Goal: Task Accomplishment & Management: Use online tool/utility

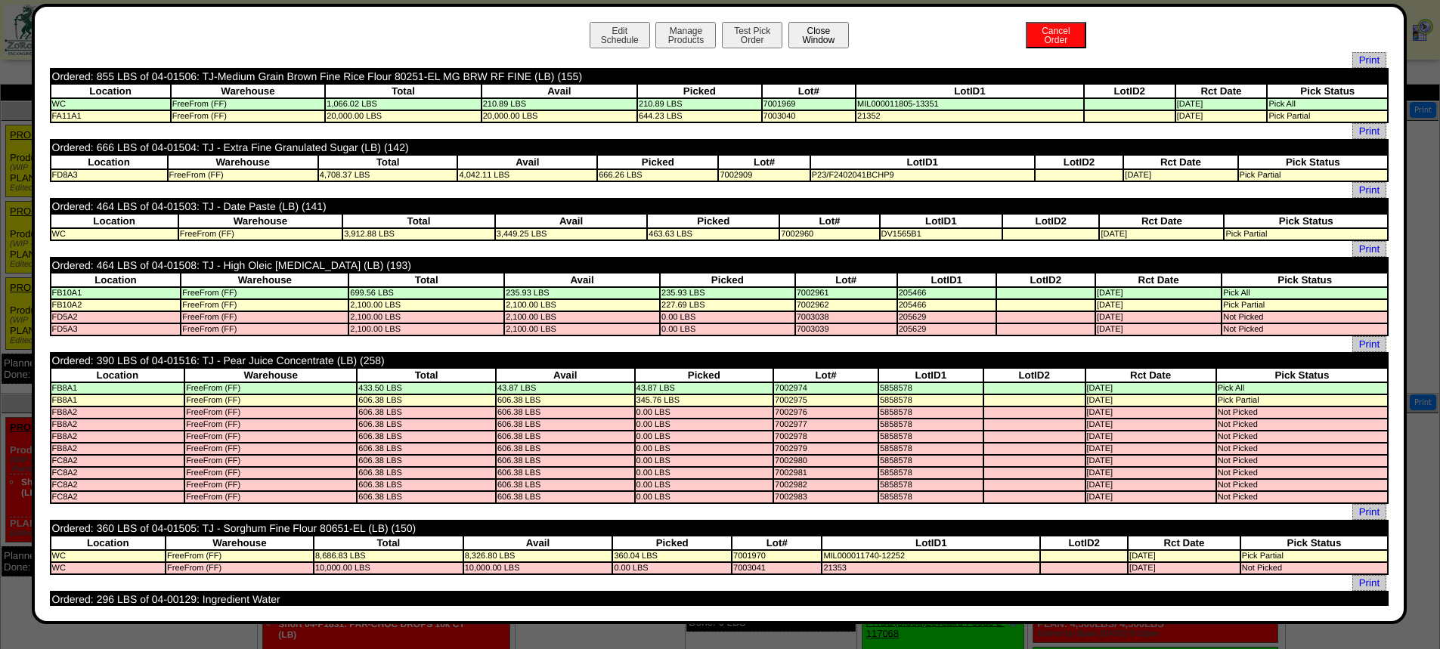
click at [808, 33] on button "Close Window" at bounding box center [818, 35] width 60 height 26
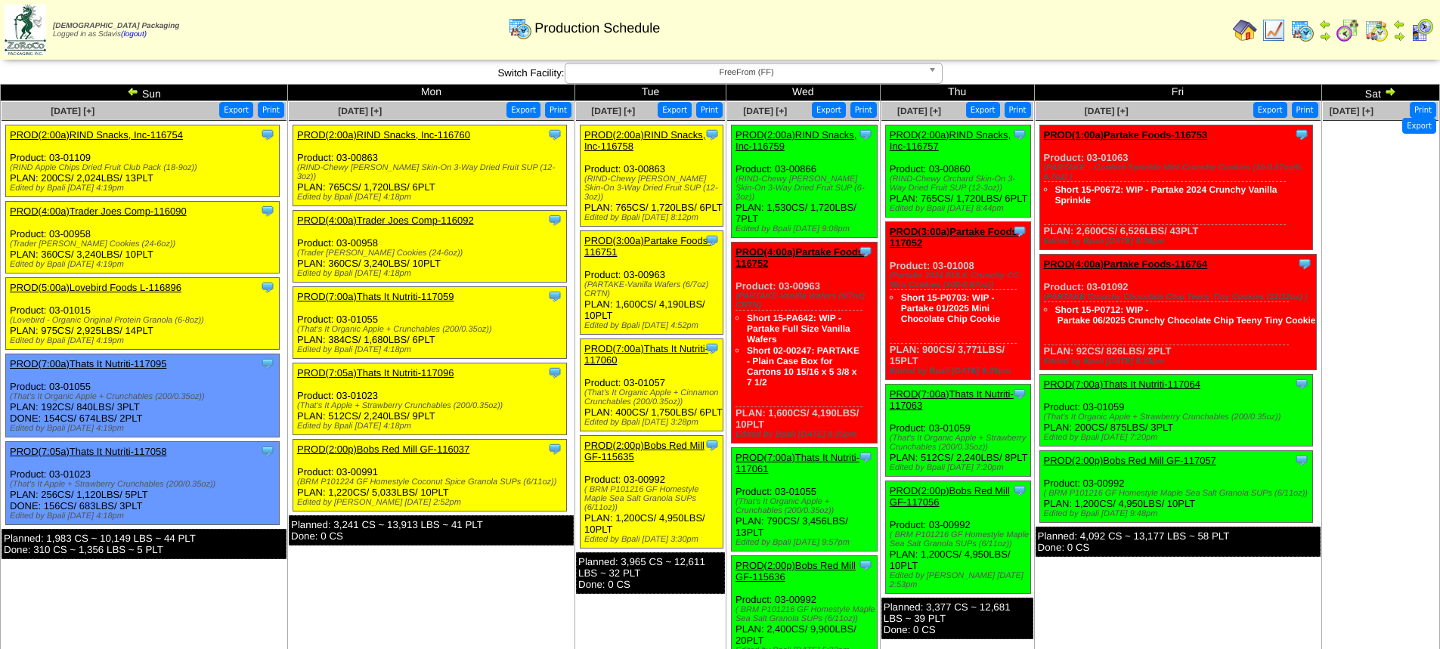
click at [435, 291] on link "PROD(7:00a)Thats It Nutriti-117059" at bounding box center [375, 296] width 156 height 11
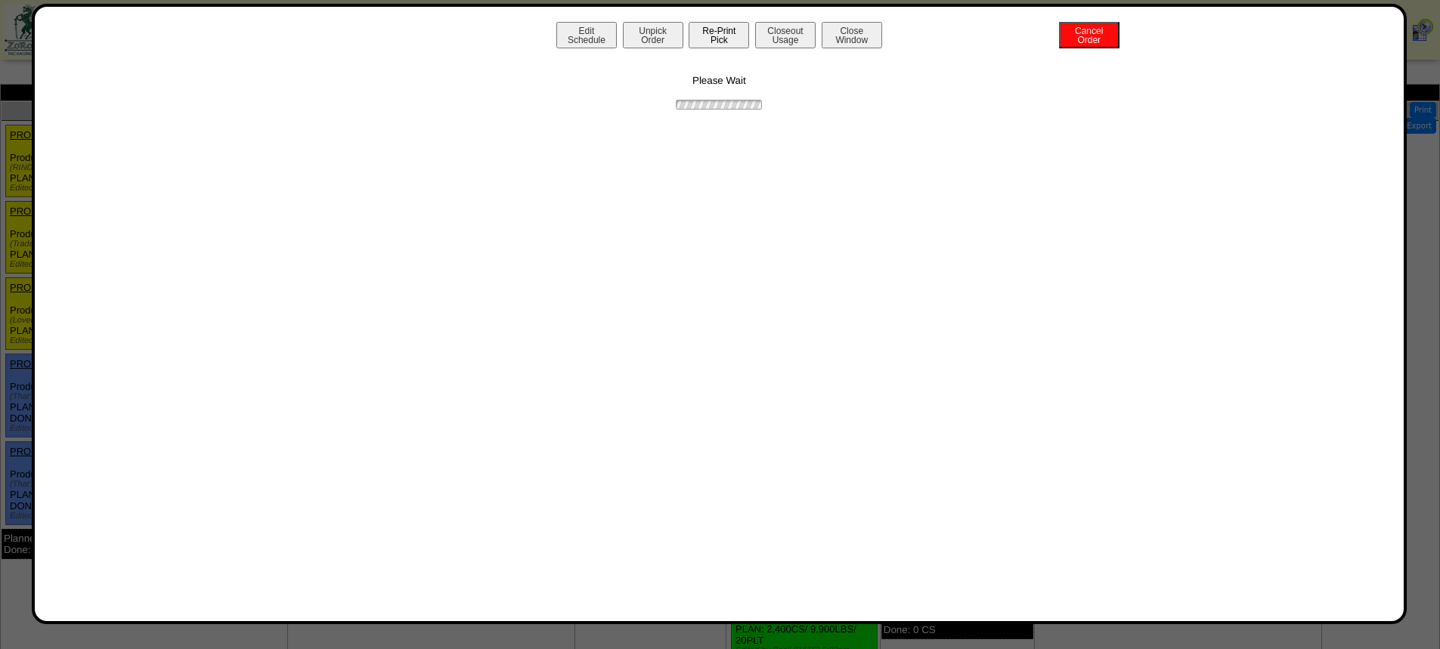
click at [723, 36] on button "Re-Print Pick" at bounding box center [719, 35] width 60 height 26
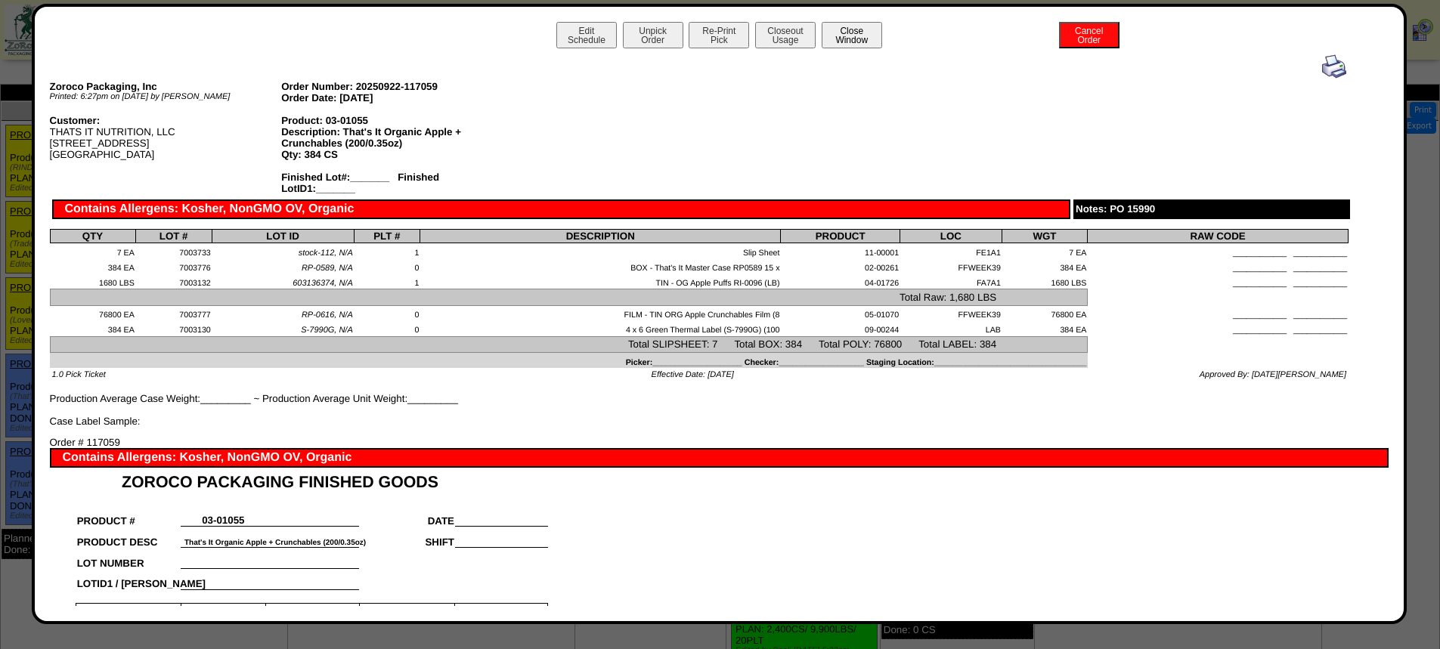
click at [847, 38] on button "Close Window" at bounding box center [852, 35] width 60 height 26
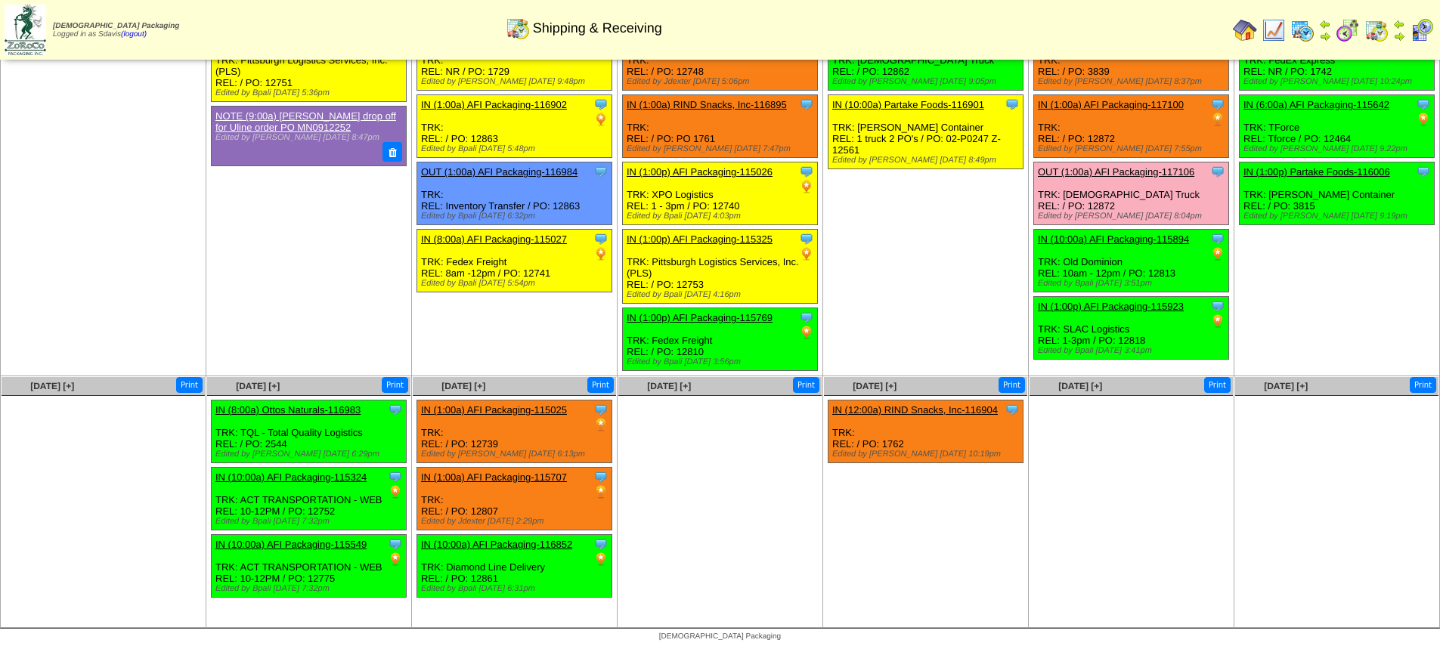
scroll to position [98, 0]
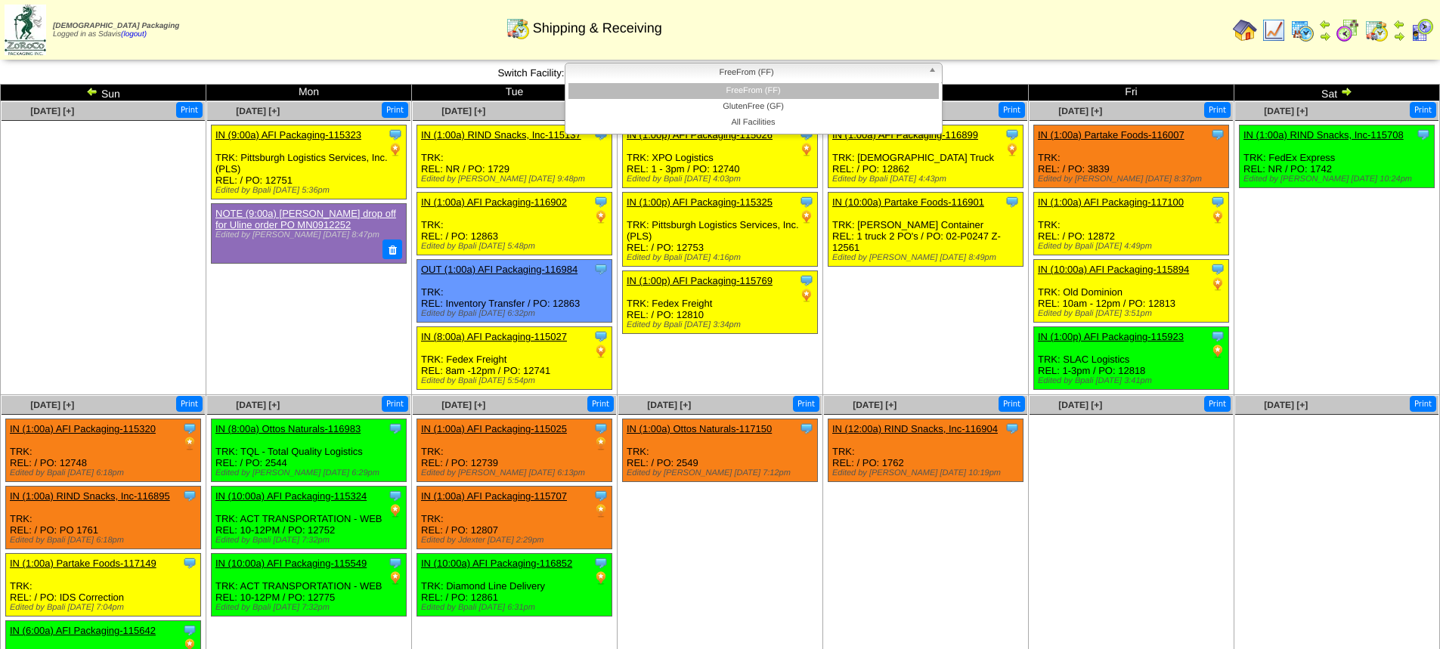
click at [716, 72] on span "FreeFrom (FF)" at bounding box center [746, 72] width 351 height 18
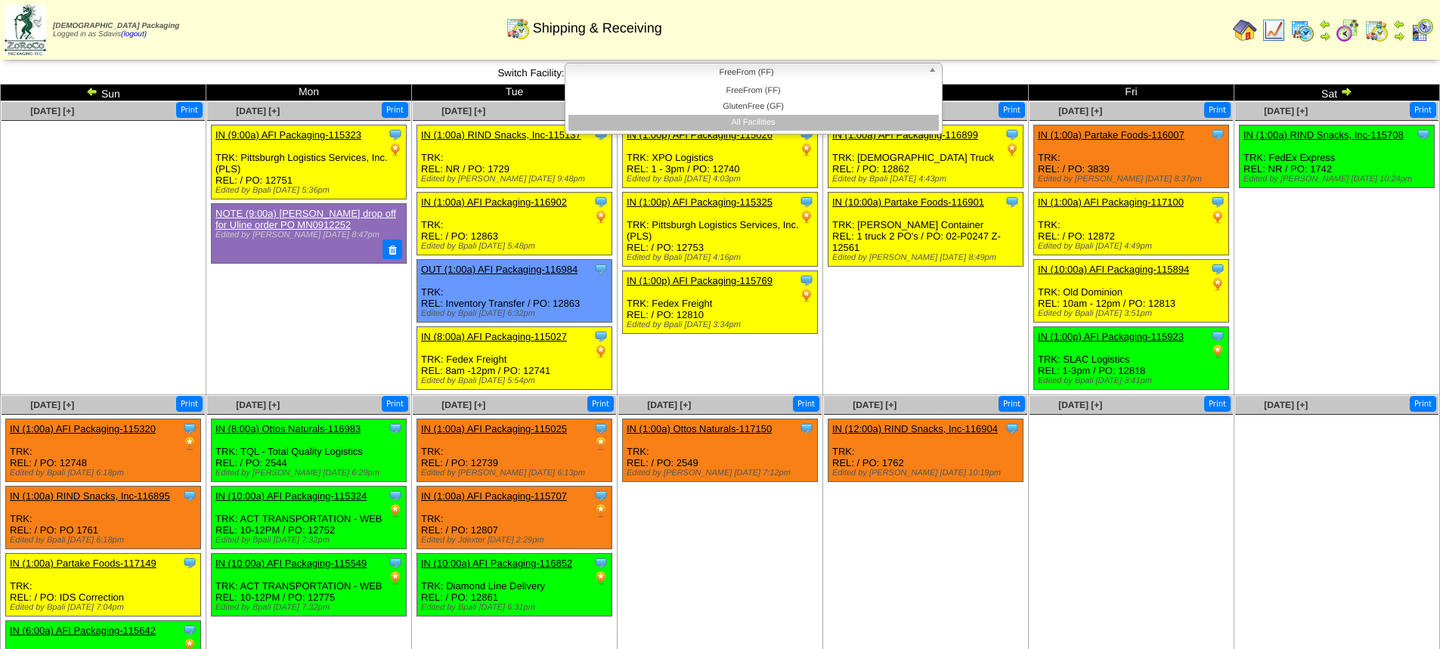
click at [730, 120] on li "All Facilities" at bounding box center [753, 123] width 370 height 16
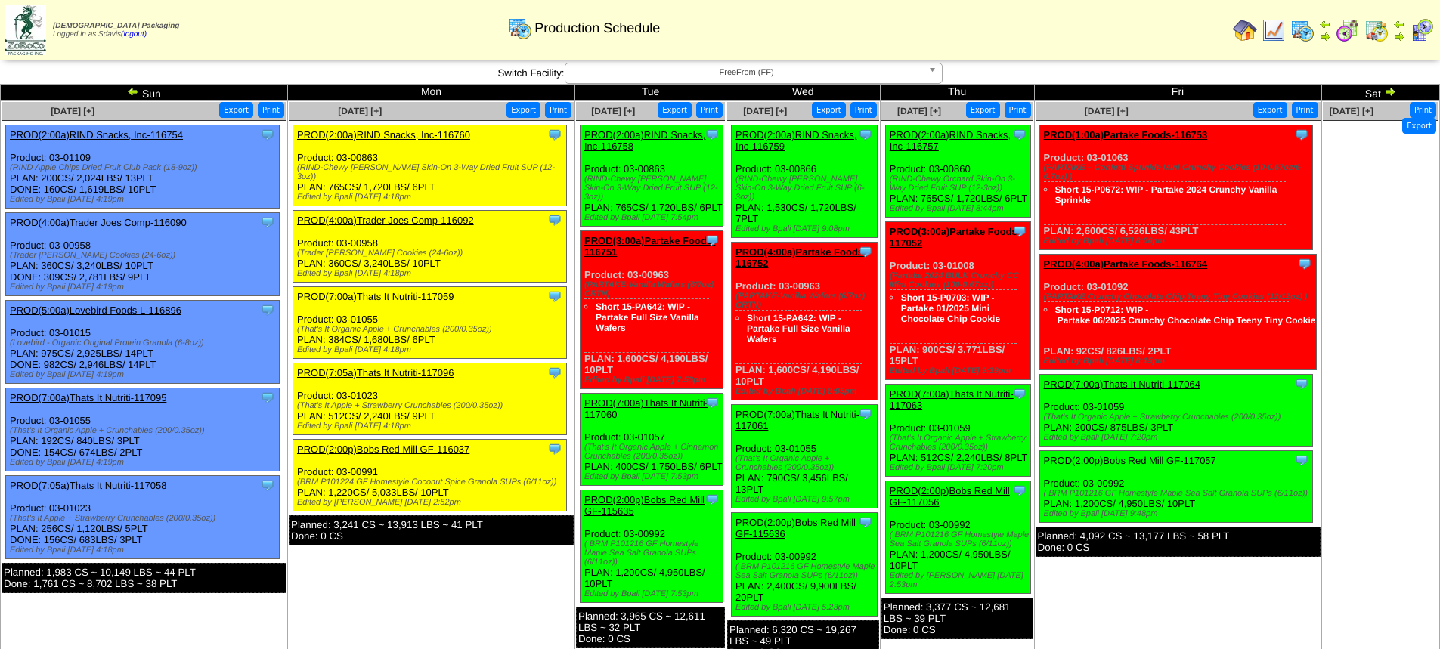
click at [643, 514] on link "PROD(2:00p)Bobs Red Mill GF-115635" at bounding box center [644, 505] width 120 height 23
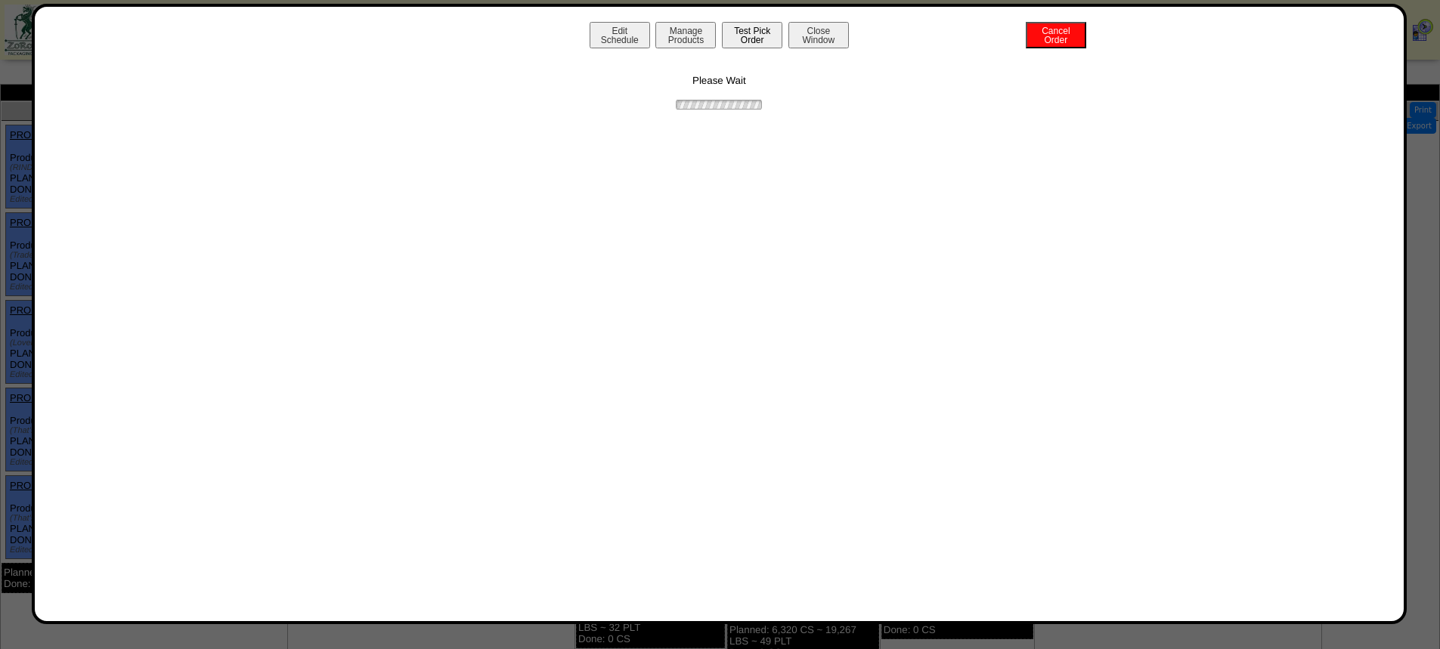
click at [742, 35] on button "Test Pick Order" at bounding box center [752, 35] width 60 height 26
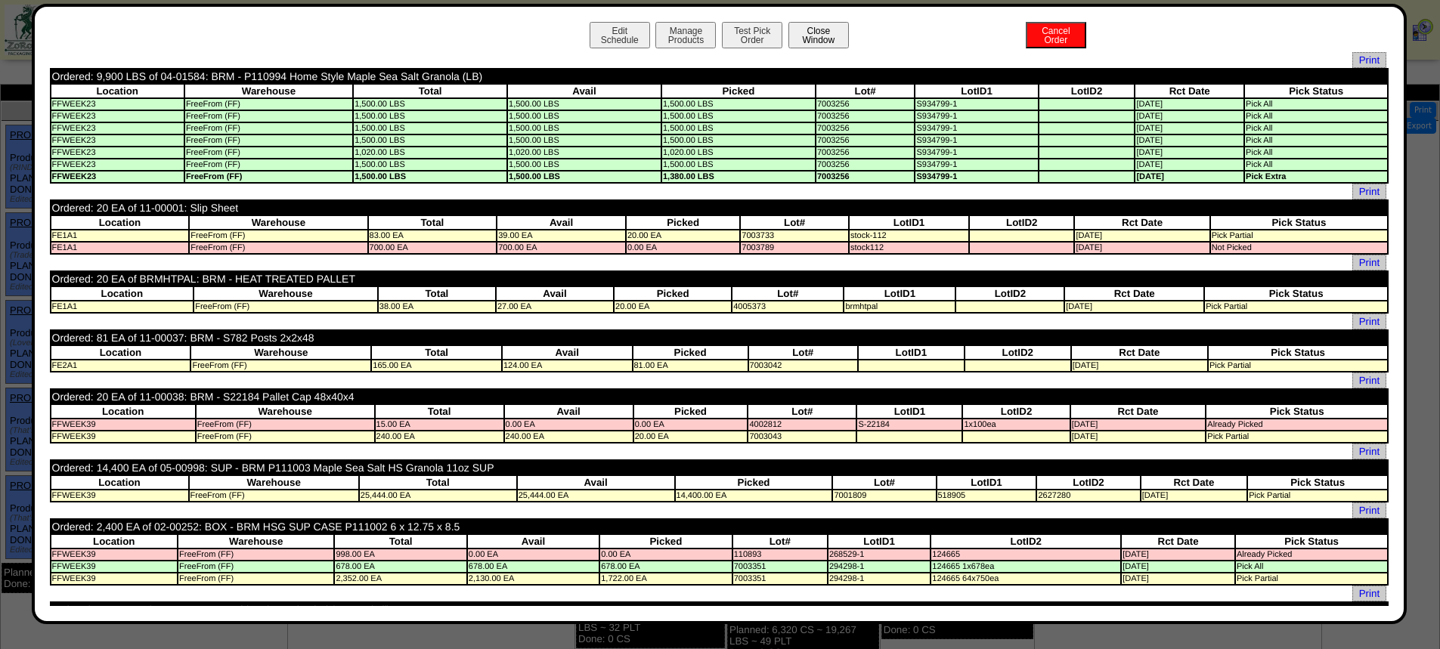
click at [825, 37] on button "Close Window" at bounding box center [818, 35] width 60 height 26
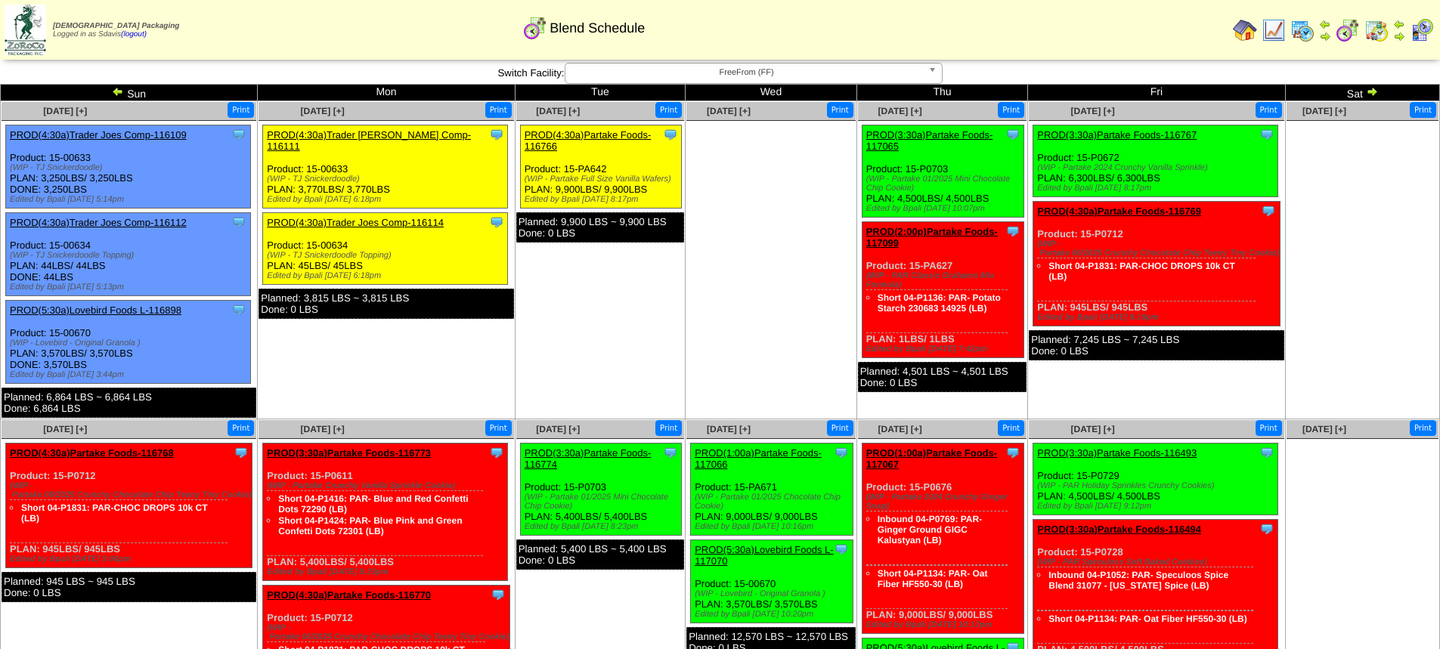
click at [621, 134] on link "PROD(4:30a)Partake Foods-116766" at bounding box center [588, 140] width 127 height 23
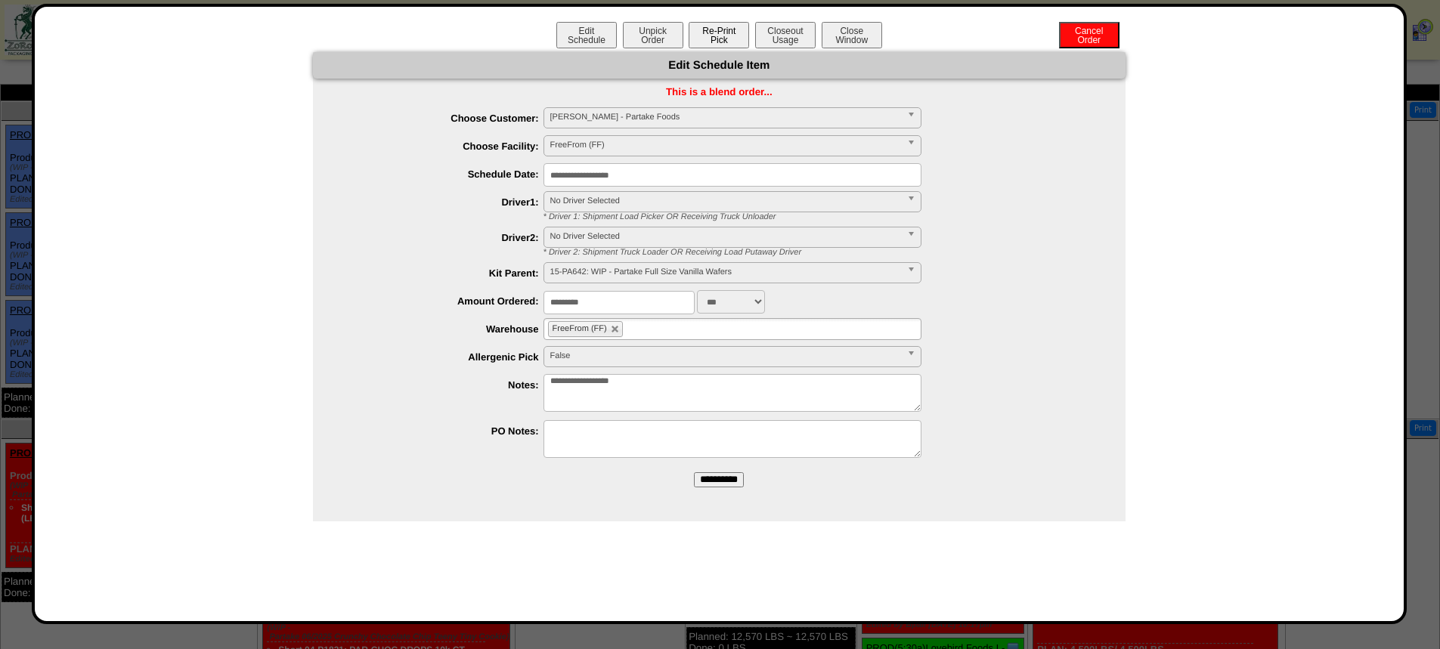
click at [720, 39] on button "Re-Print Pick" at bounding box center [719, 35] width 60 height 26
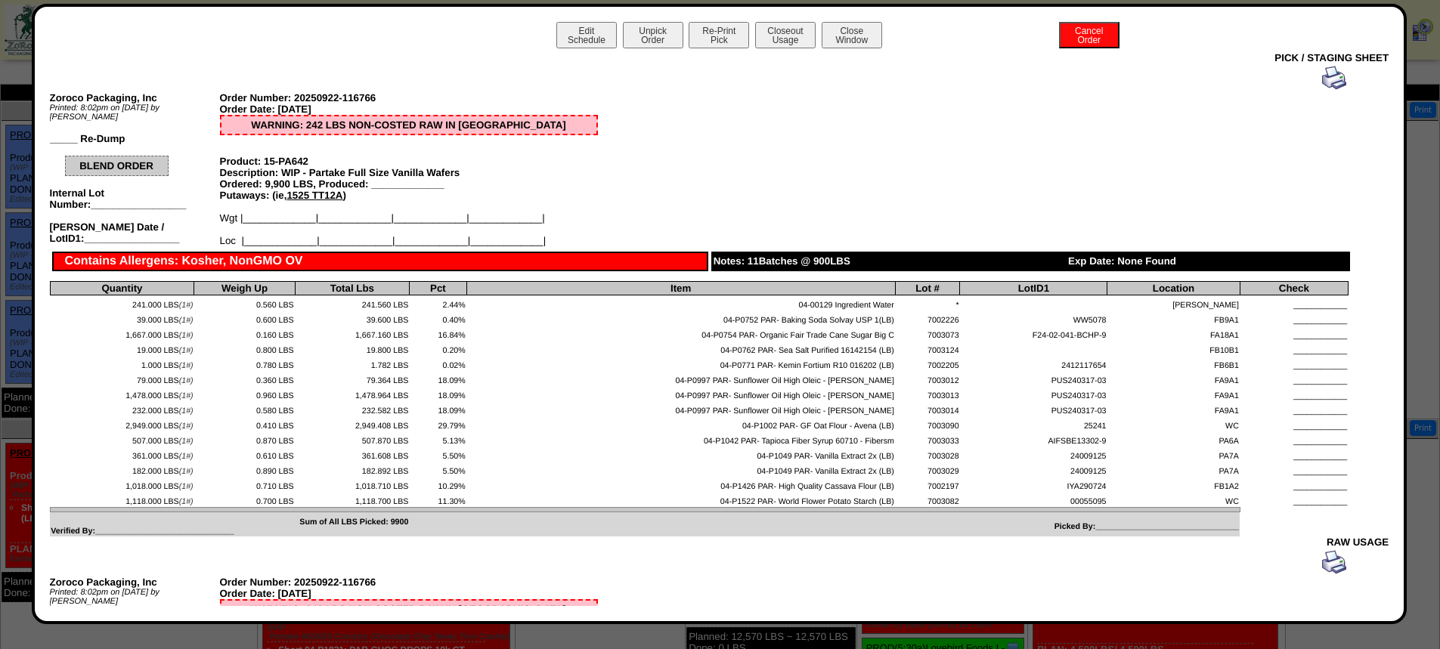
click at [1326, 78] on img at bounding box center [1334, 78] width 24 height 24
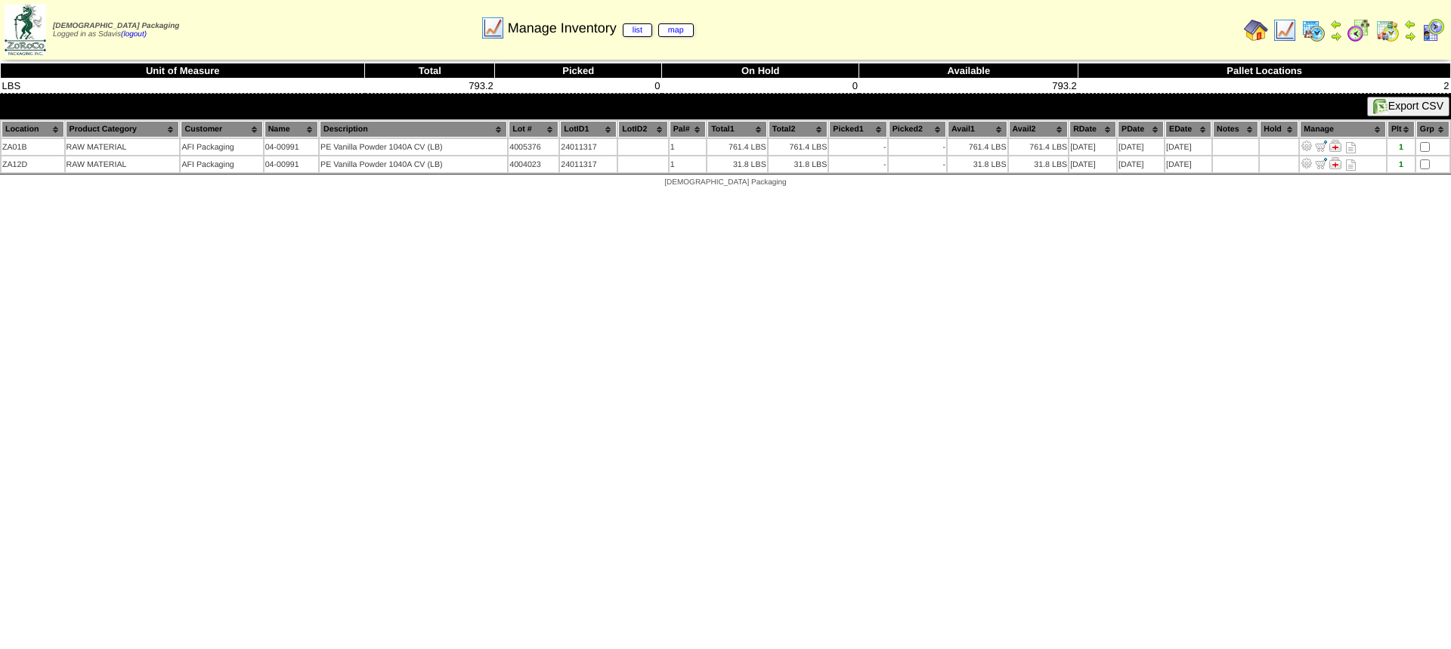
click at [1285, 29] on img at bounding box center [1285, 30] width 24 height 24
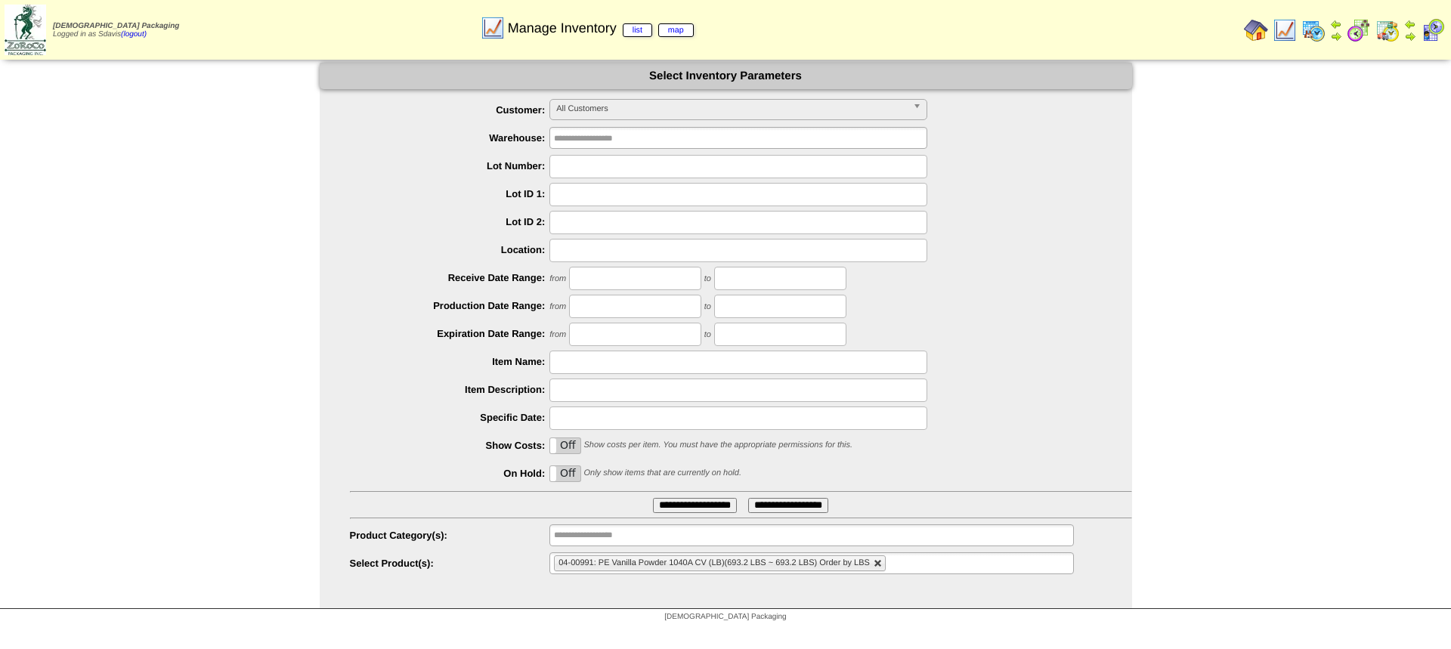
click at [878, 561] on link at bounding box center [878, 563] width 9 height 9
type input "**********"
click at [604, 161] on input "text" at bounding box center [739, 166] width 378 height 23
type input "*******"
click at [653, 498] on input "**********" at bounding box center [695, 505] width 84 height 15
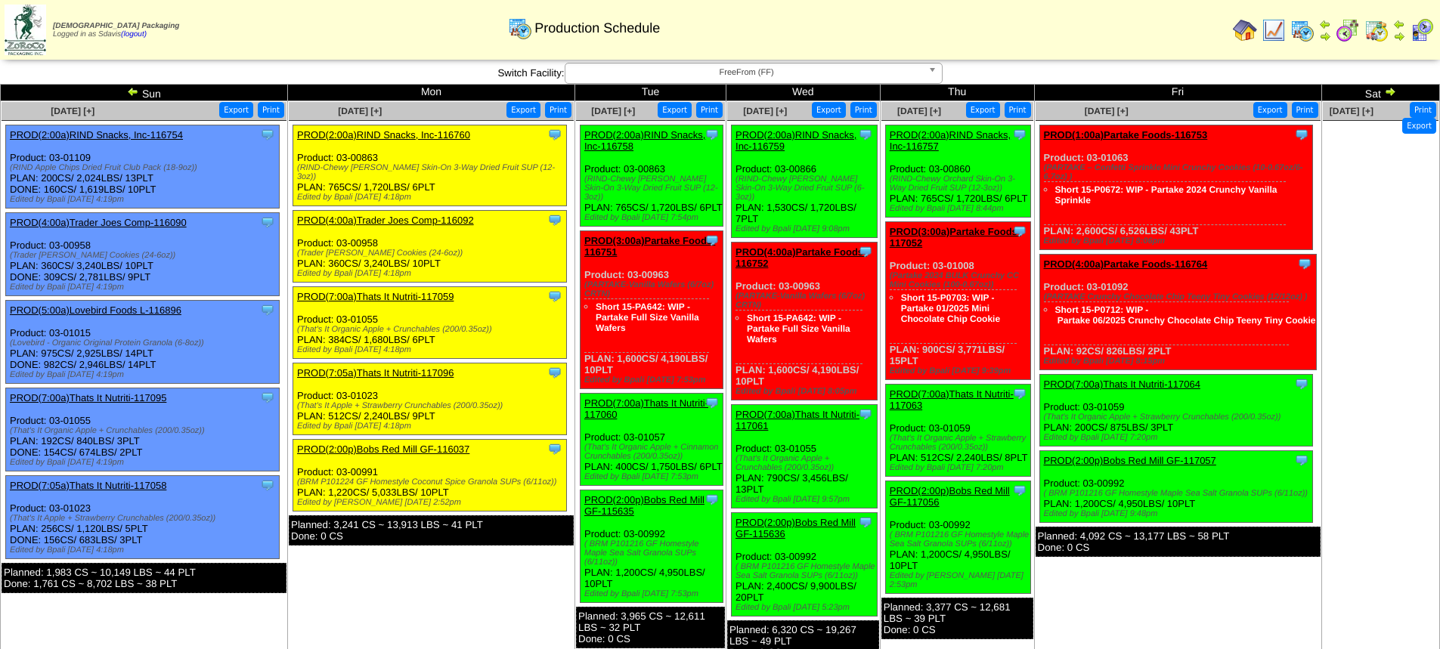
click at [674, 135] on link "PROD(2:00a)RIND Snacks, Inc-116758" at bounding box center [644, 140] width 121 height 23
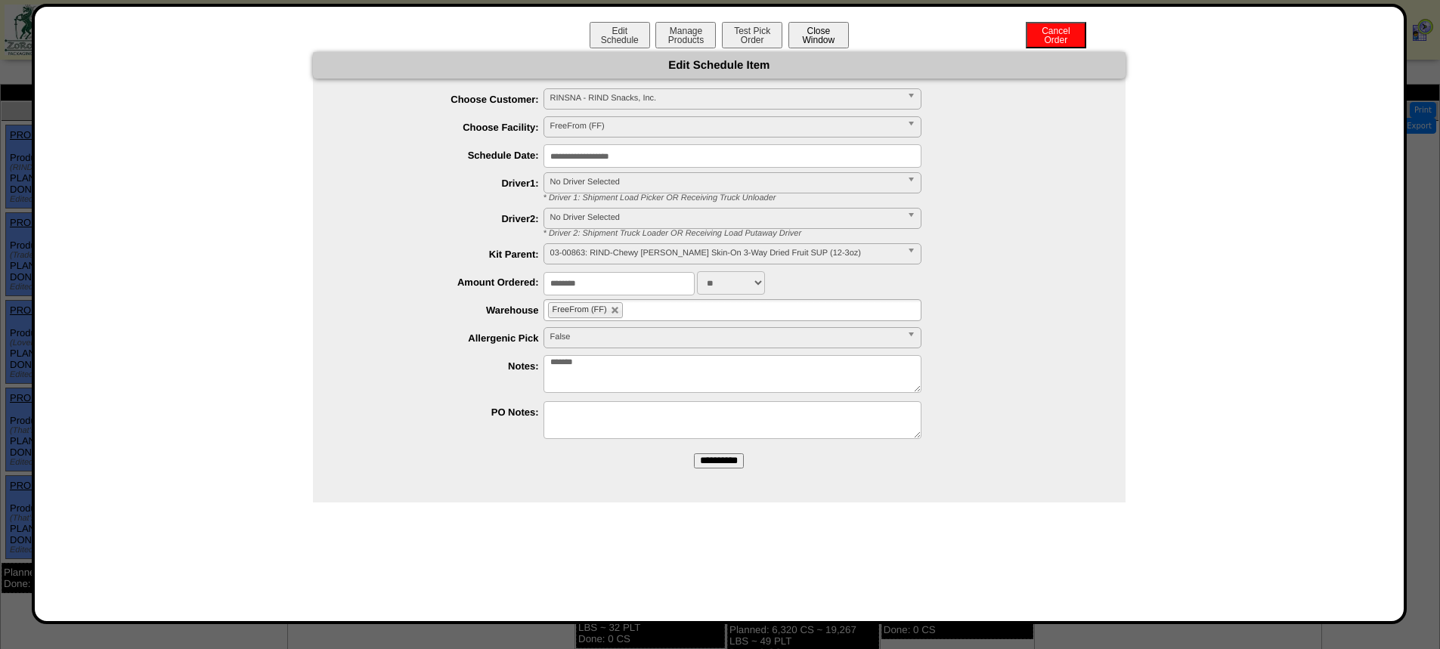
click at [819, 32] on button "Close Window" at bounding box center [818, 35] width 60 height 26
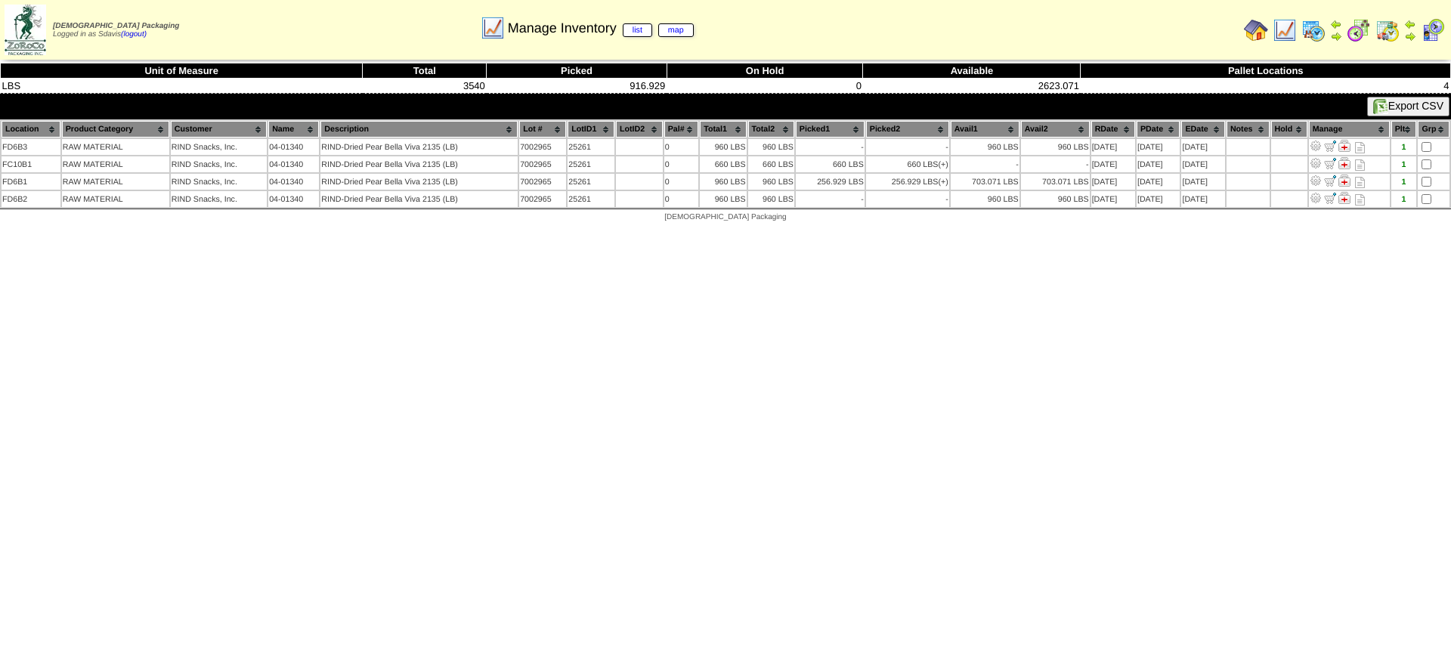
click at [1284, 23] on img at bounding box center [1285, 30] width 24 height 24
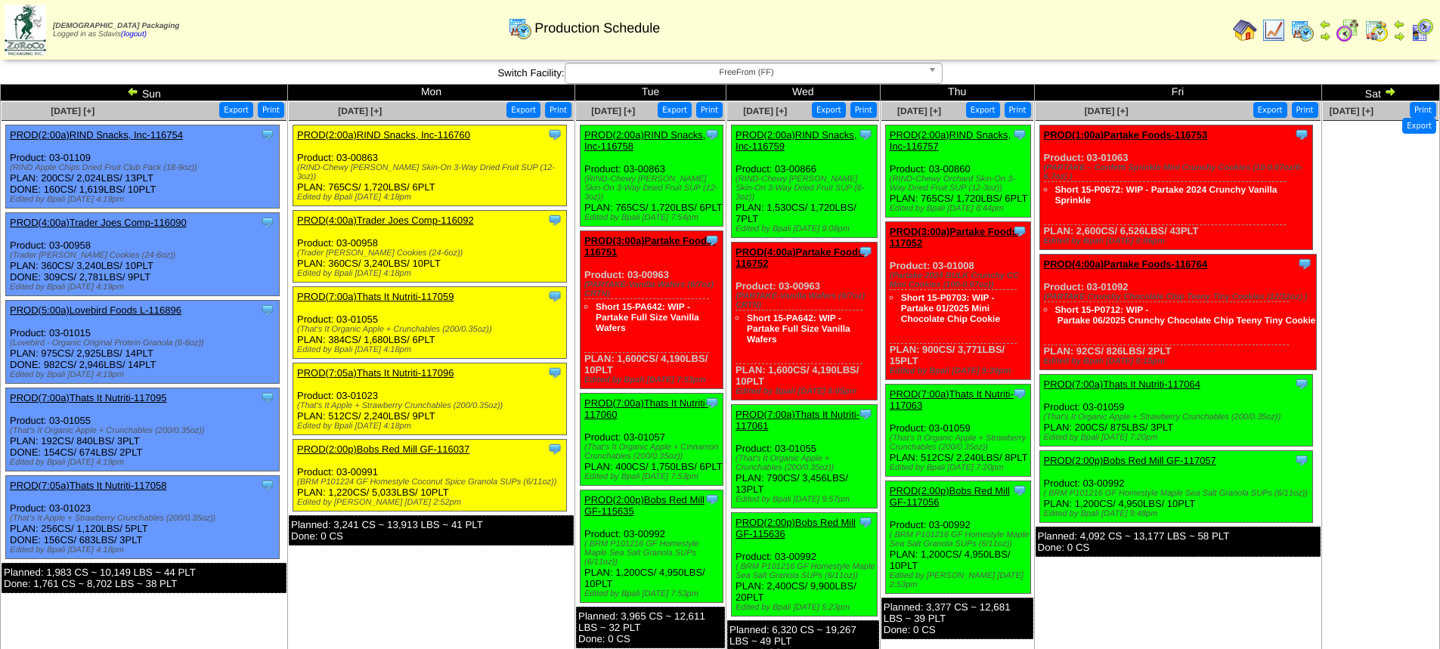
click at [413, 132] on link "PROD(2:00a)RIND Snacks, Inc-116760" at bounding box center [383, 134] width 173 height 11
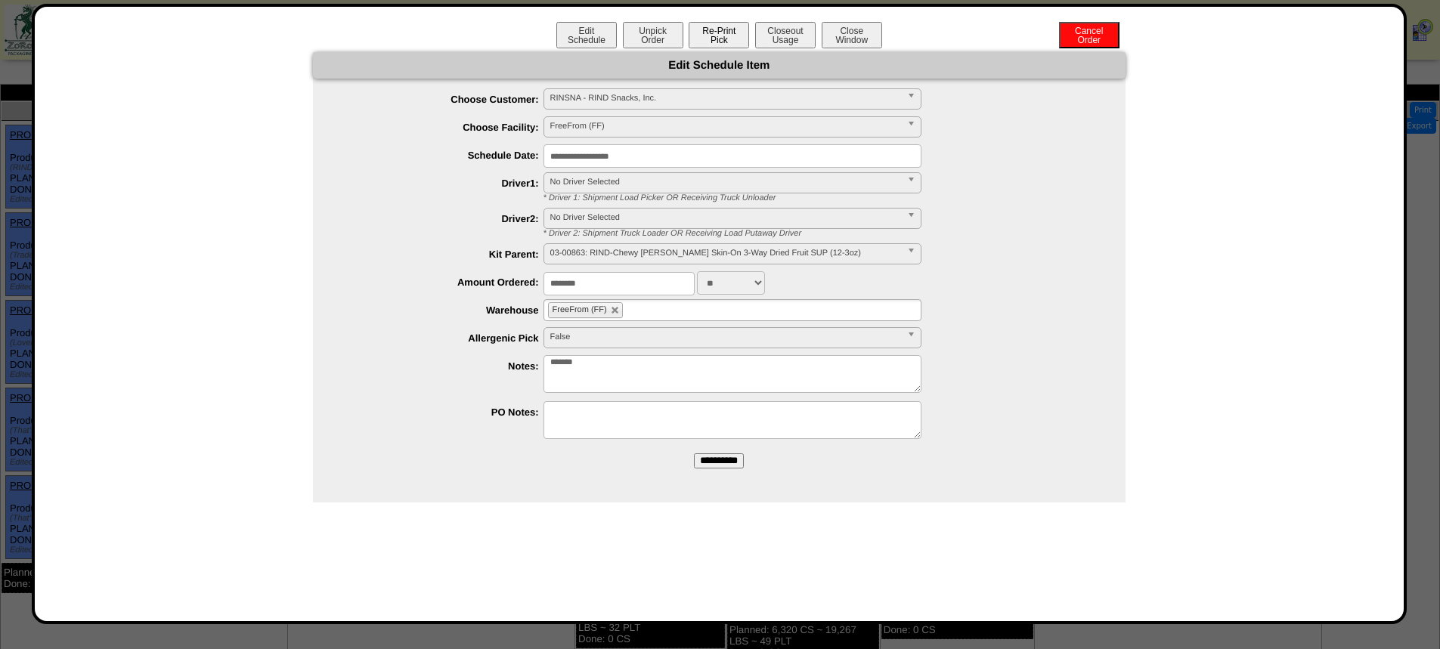
click at [712, 36] on button "Re-Print Pick" at bounding box center [719, 35] width 60 height 26
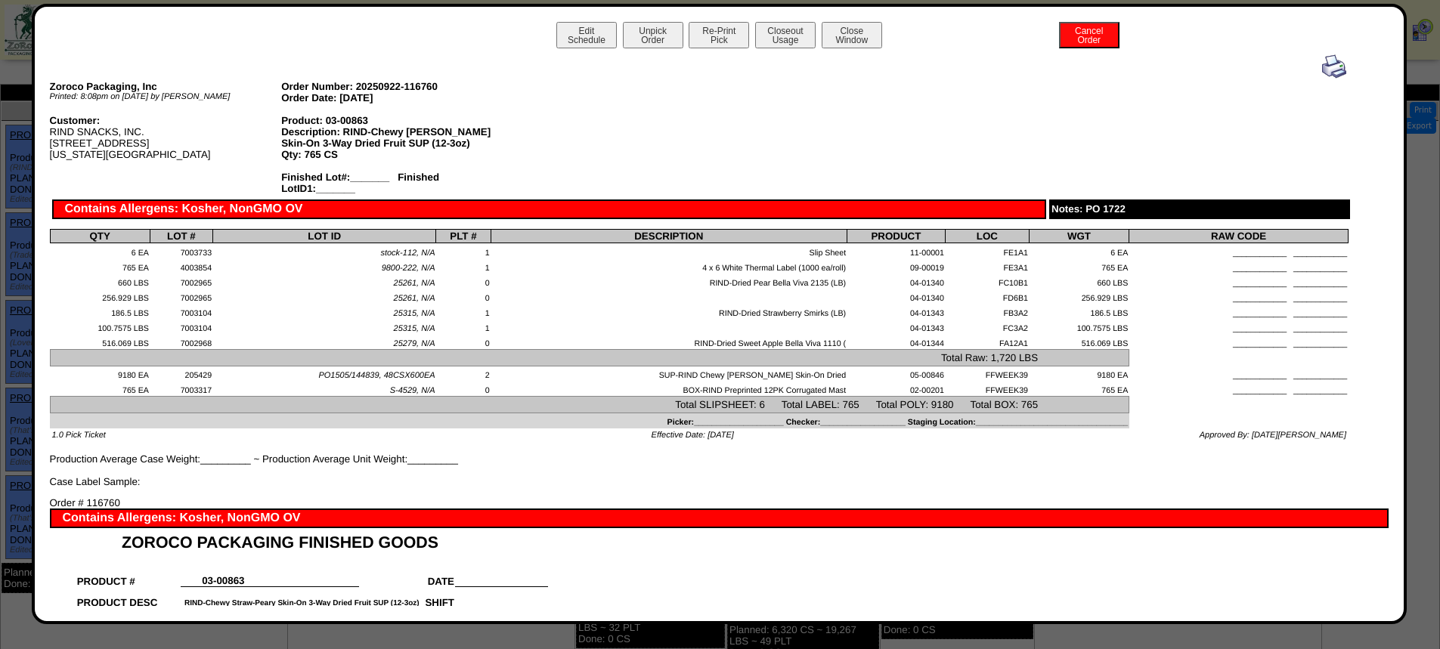
click at [1322, 67] on img at bounding box center [1334, 66] width 24 height 24
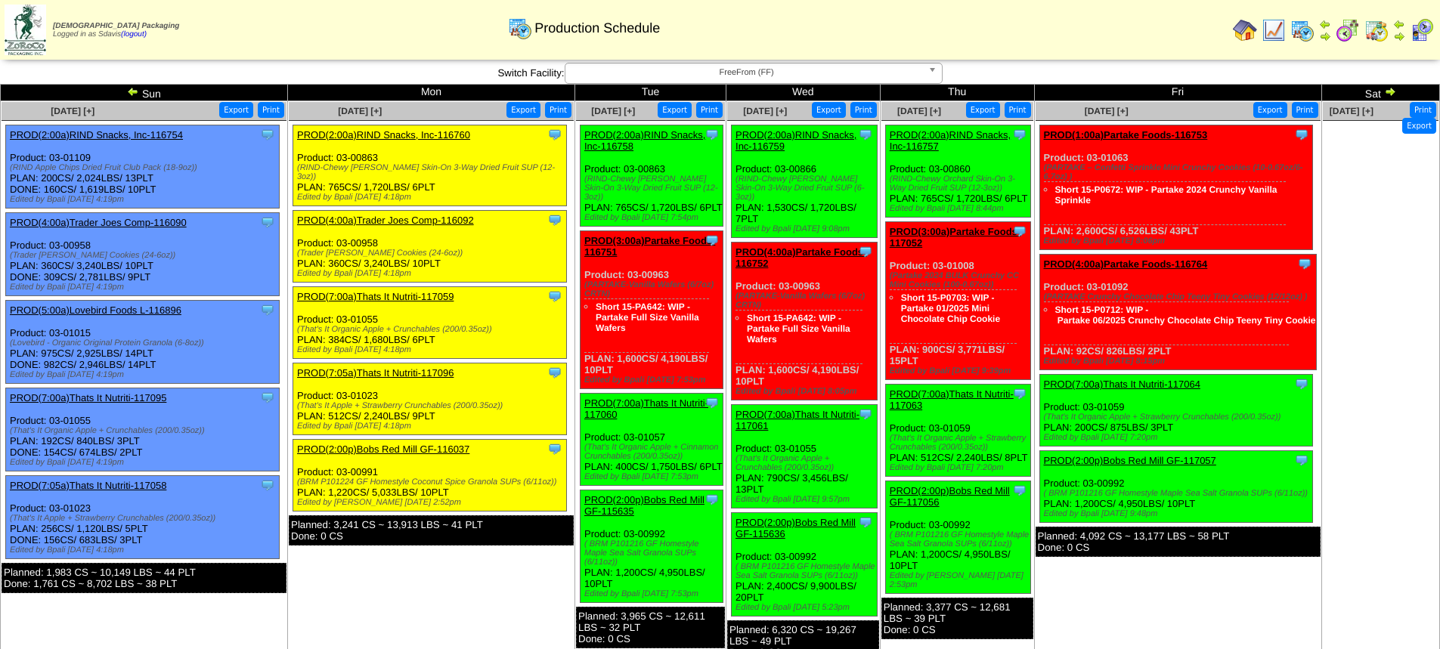
click at [410, 367] on link "PROD(7:05a)Thats It Nutriti-117096" at bounding box center [375, 372] width 156 height 11
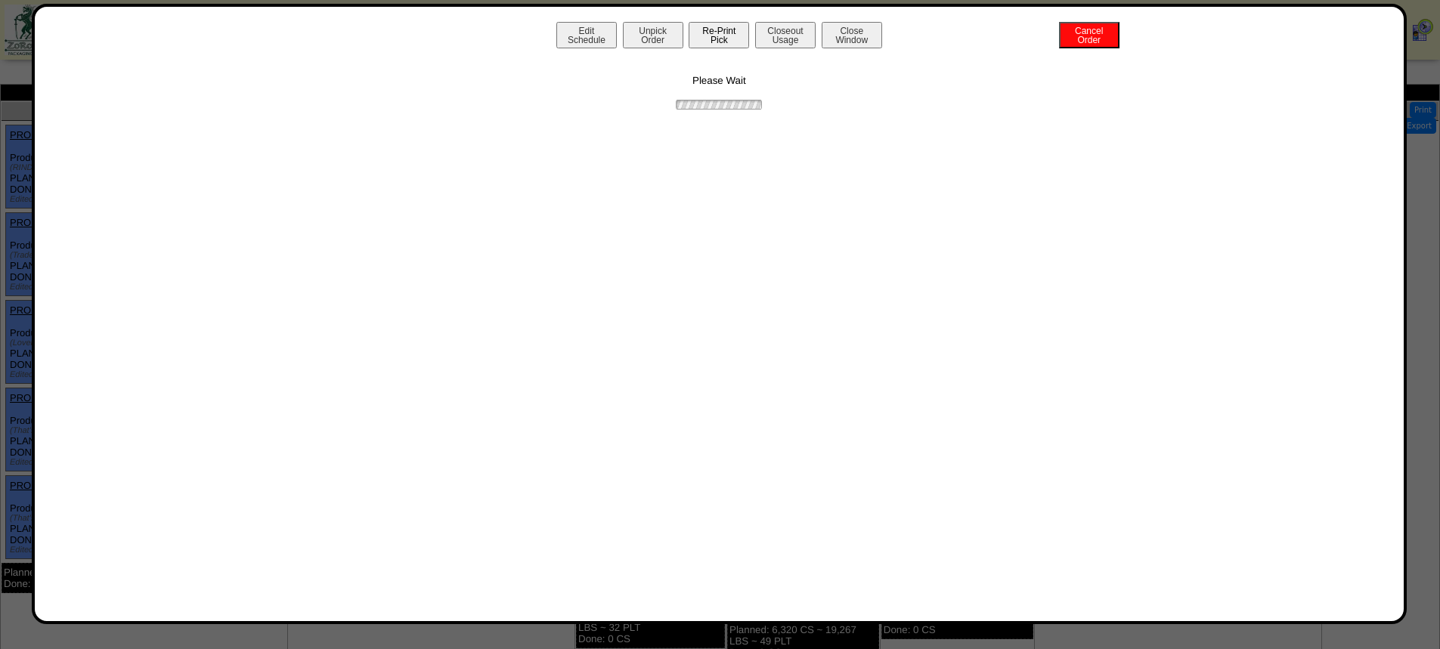
click at [719, 36] on button "Re-Print Pick" at bounding box center [719, 35] width 60 height 26
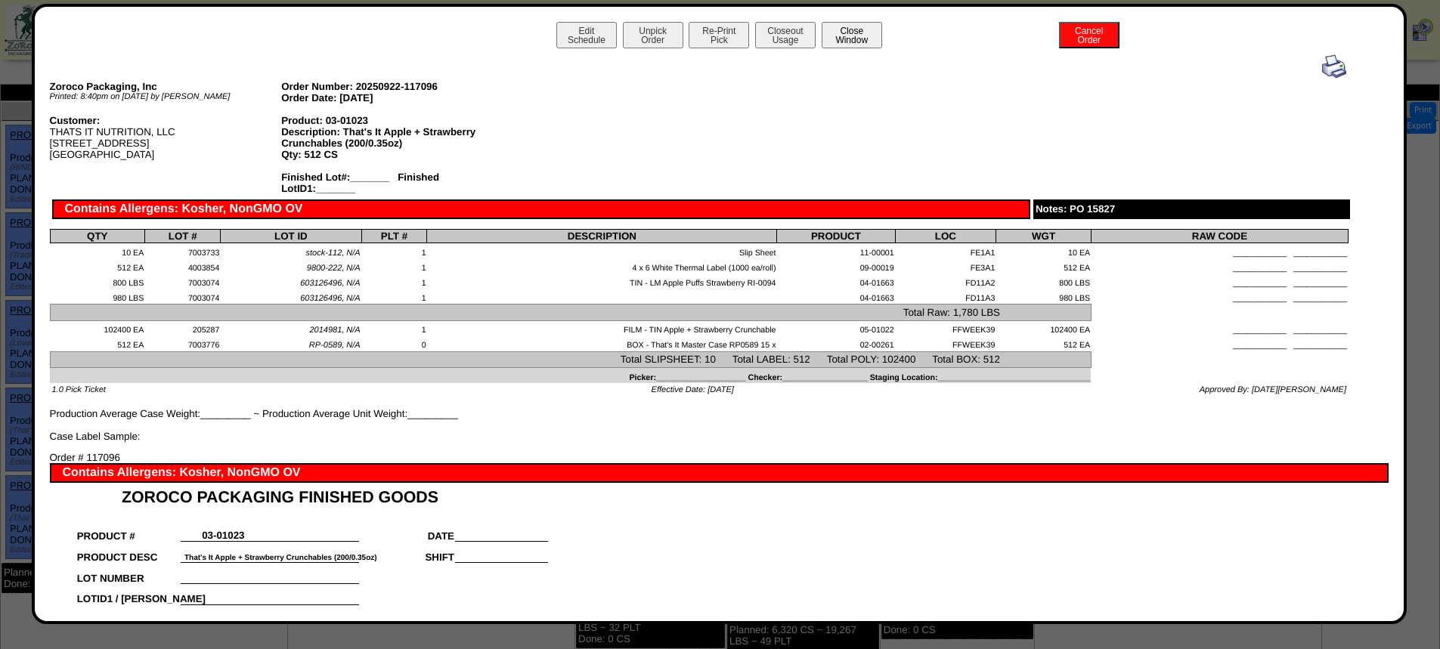
click at [851, 46] on button "Close Window" at bounding box center [852, 35] width 60 height 26
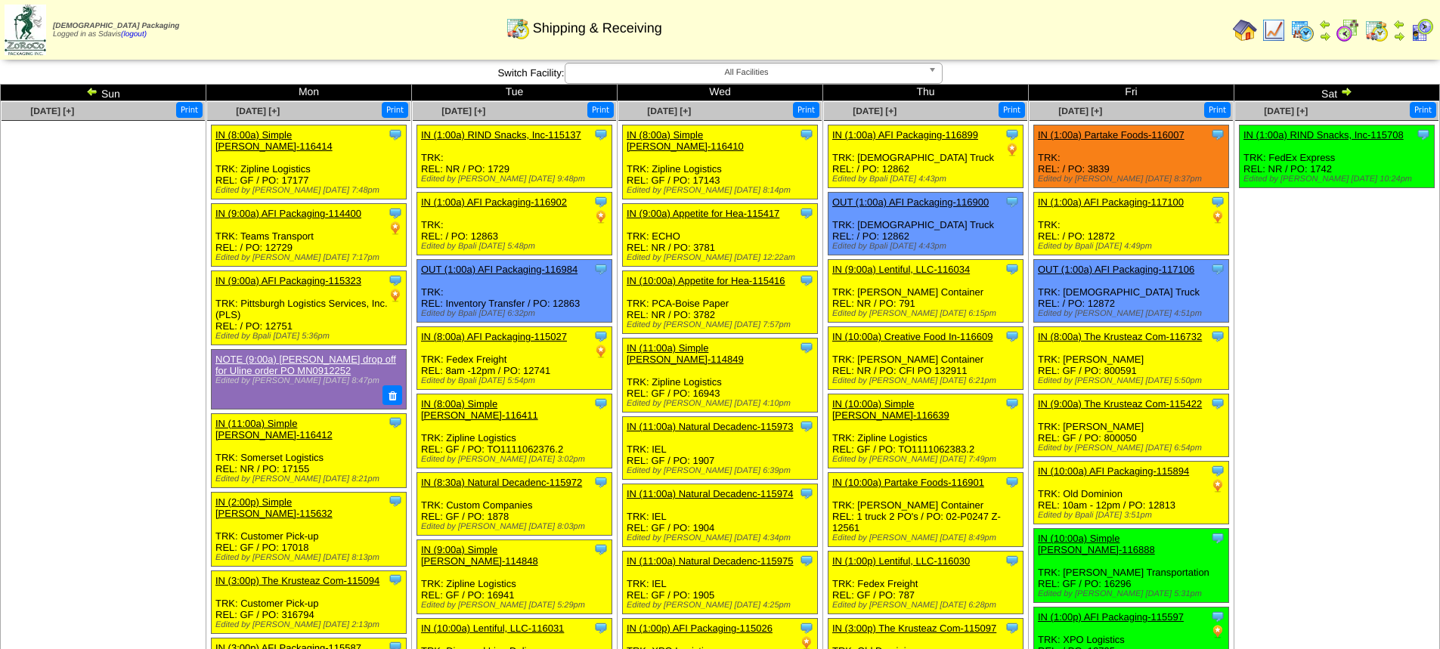
click at [680, 74] on span "All Facilities" at bounding box center [746, 72] width 351 height 18
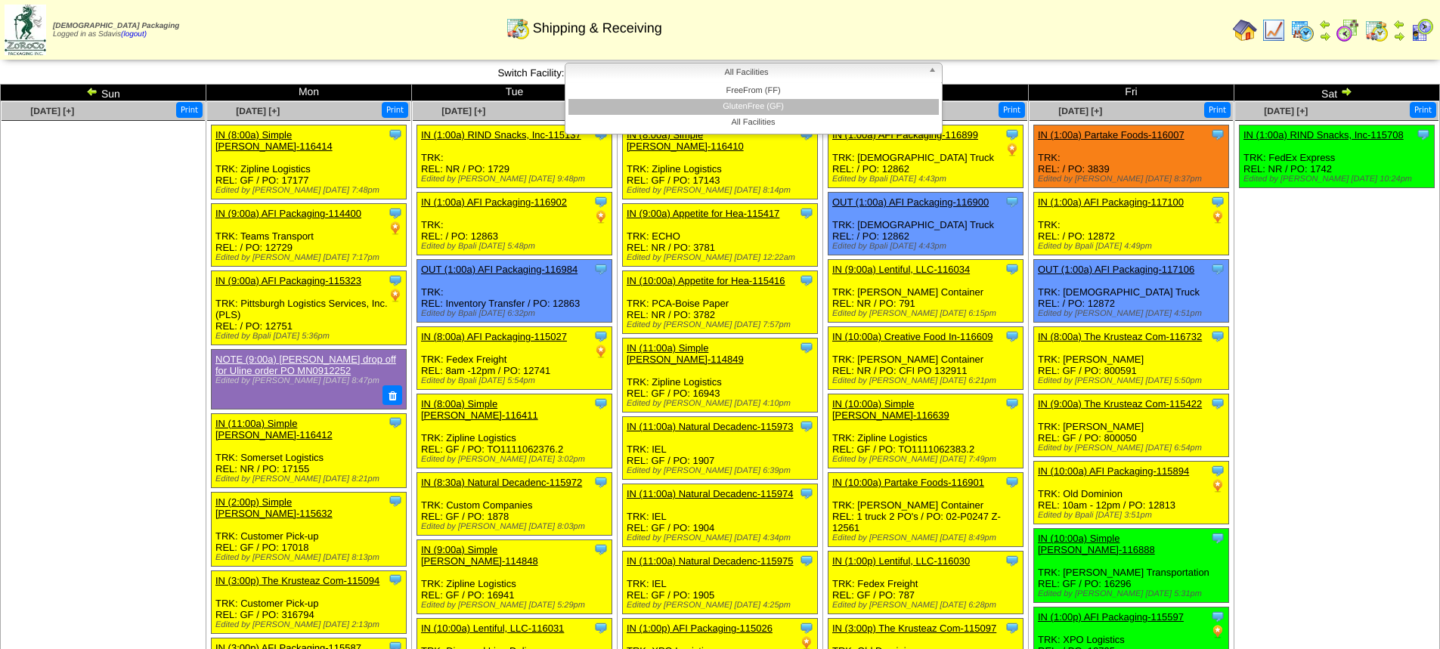
click at [714, 104] on li "GlutenFree (GF)" at bounding box center [753, 107] width 370 height 16
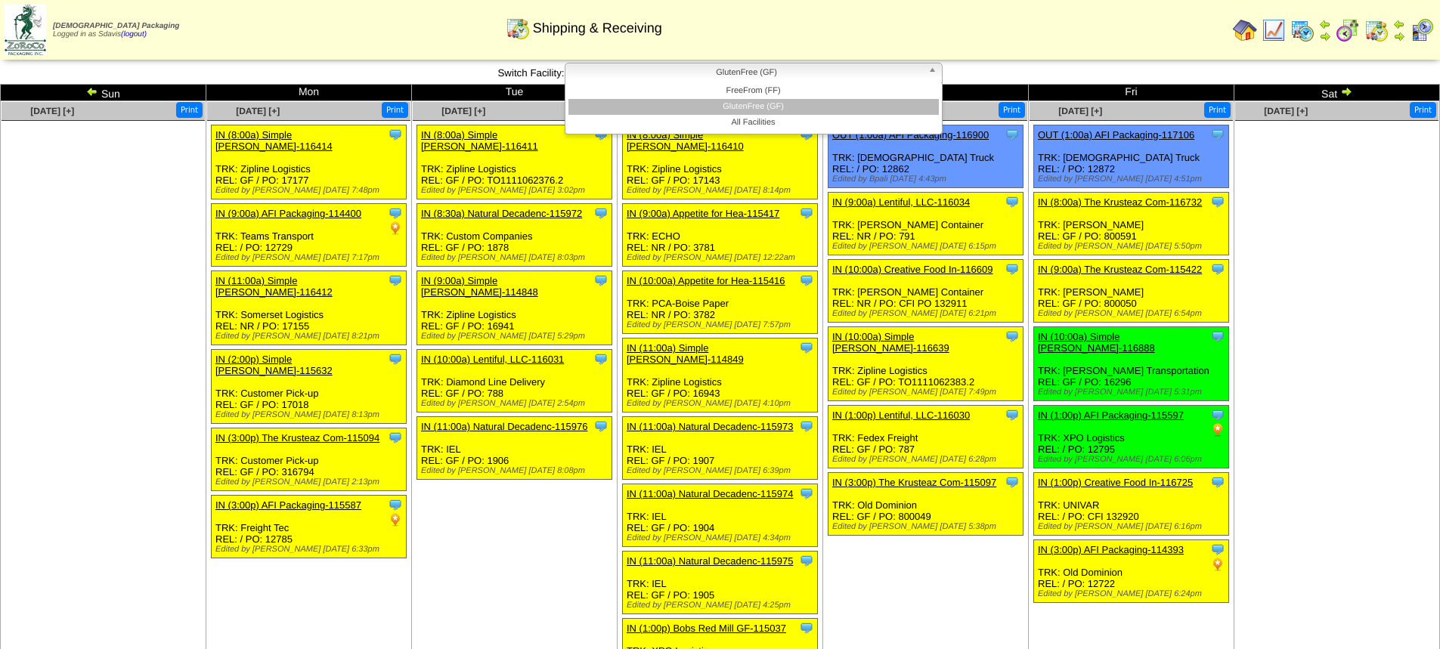
click at [734, 74] on span "GlutenFree (GF)" at bounding box center [746, 72] width 351 height 18
click at [741, 88] on li "FreeFrom (FF)" at bounding box center [753, 91] width 370 height 16
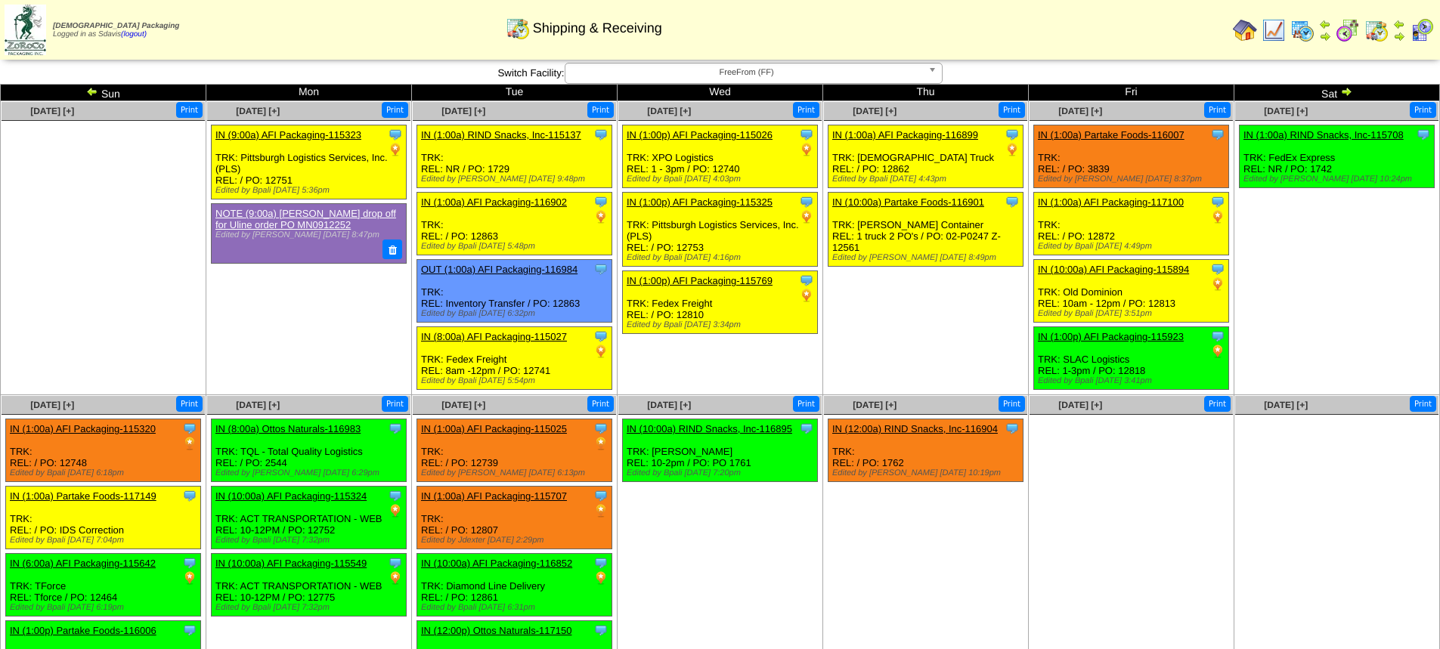
click at [1344, 93] on img at bounding box center [1346, 91] width 12 height 12
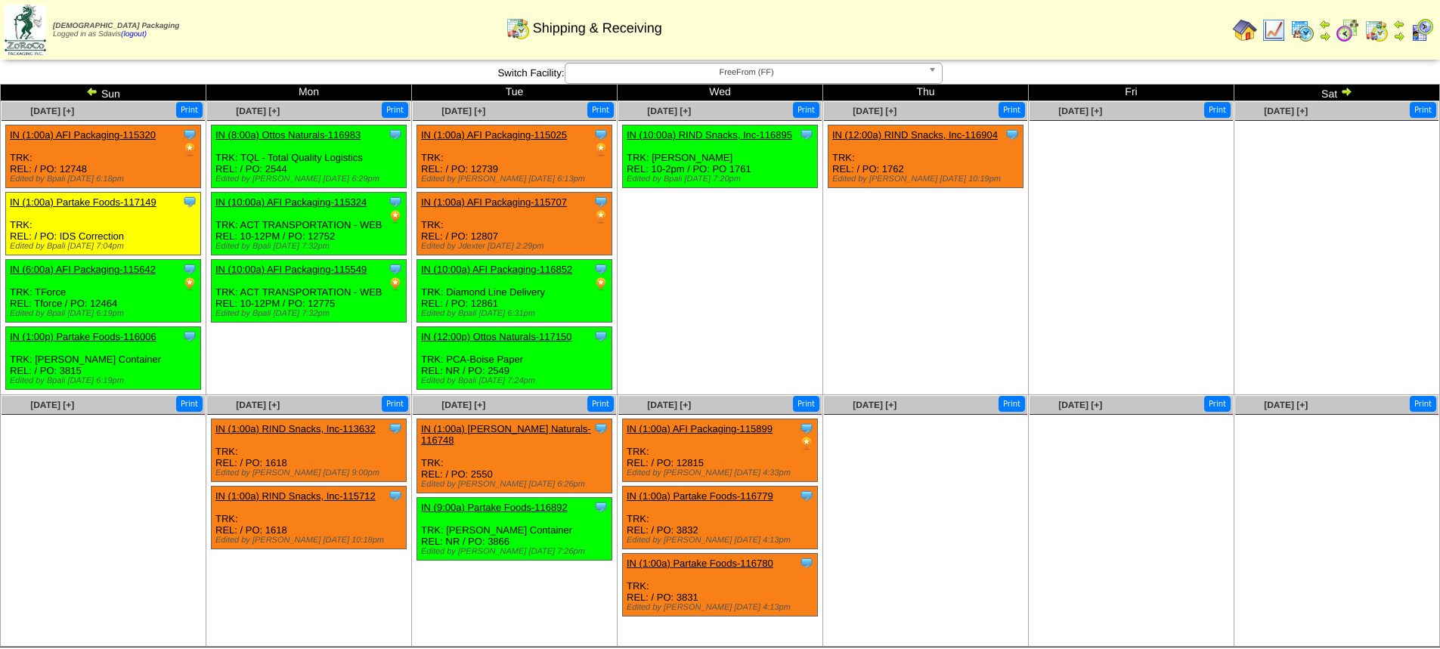
click at [91, 92] on img at bounding box center [92, 91] width 12 height 12
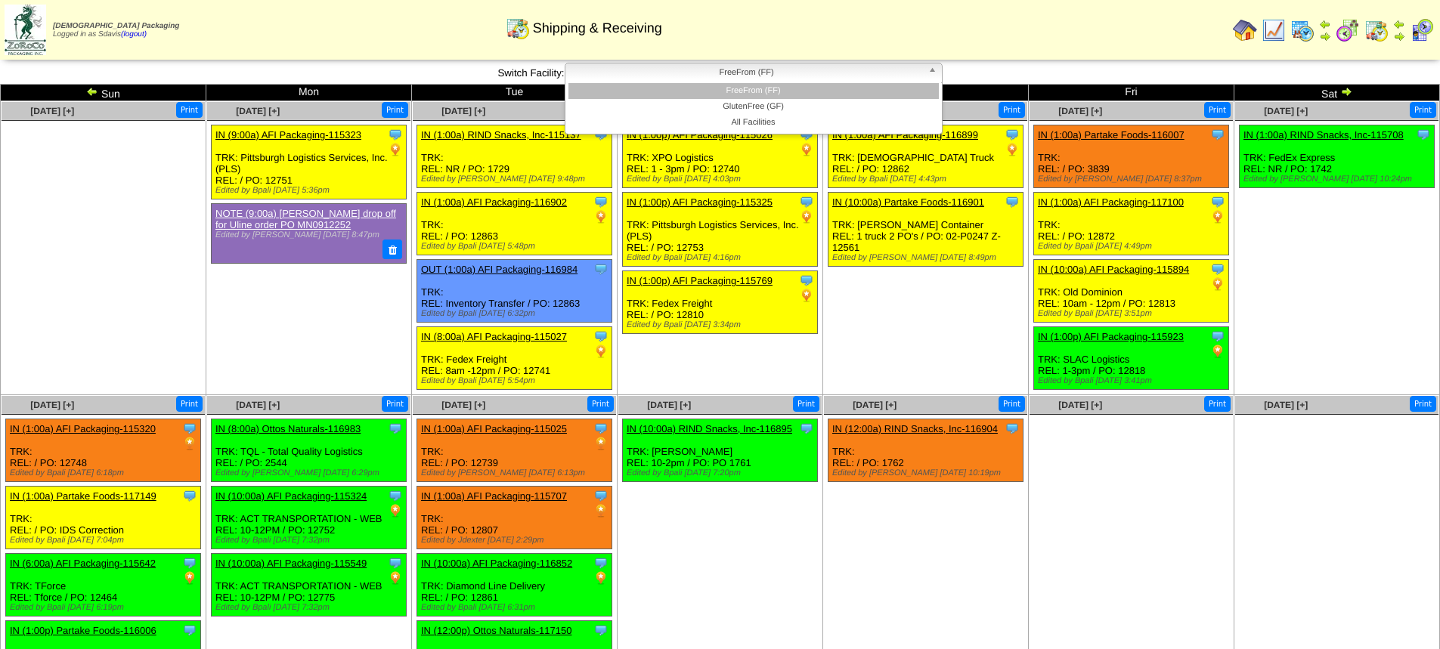
click at [832, 71] on span "FreeFrom (FF)" at bounding box center [746, 72] width 351 height 18
click at [772, 103] on li "GlutenFree (GF)" at bounding box center [753, 107] width 370 height 16
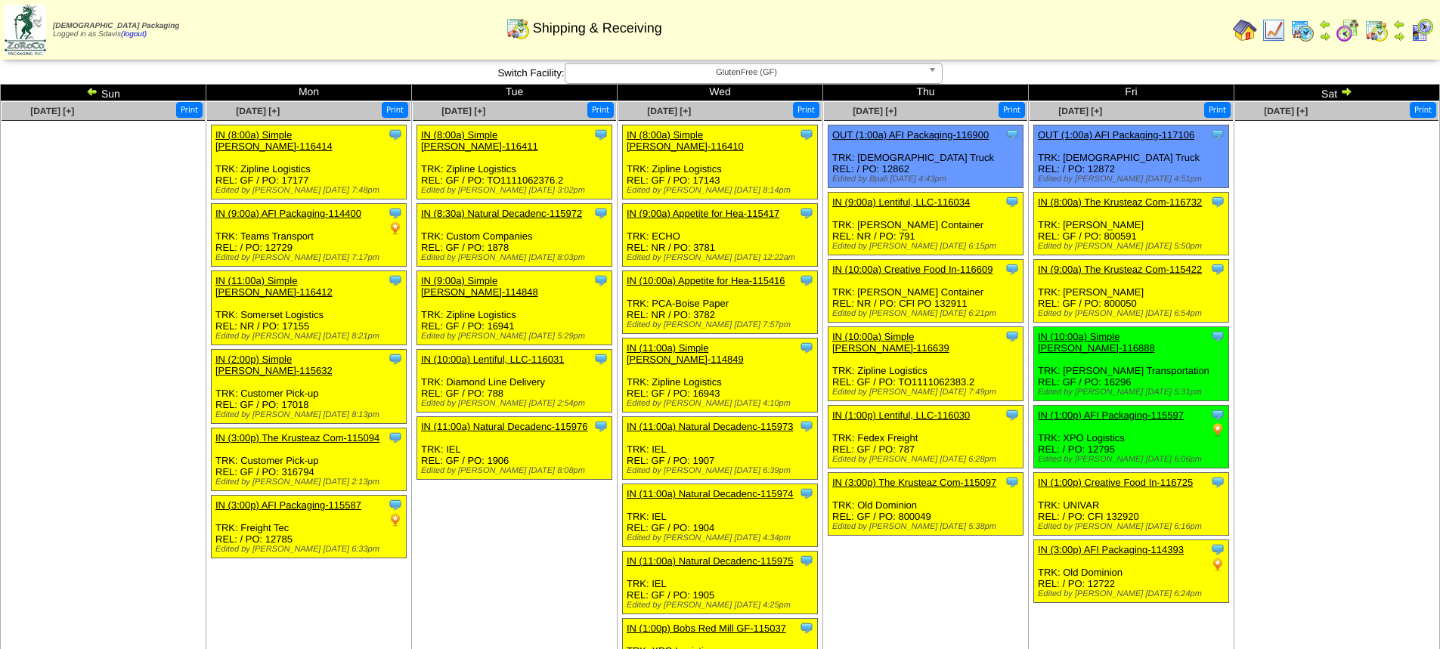
click at [662, 72] on span "GlutenFree (GF)" at bounding box center [746, 72] width 351 height 18
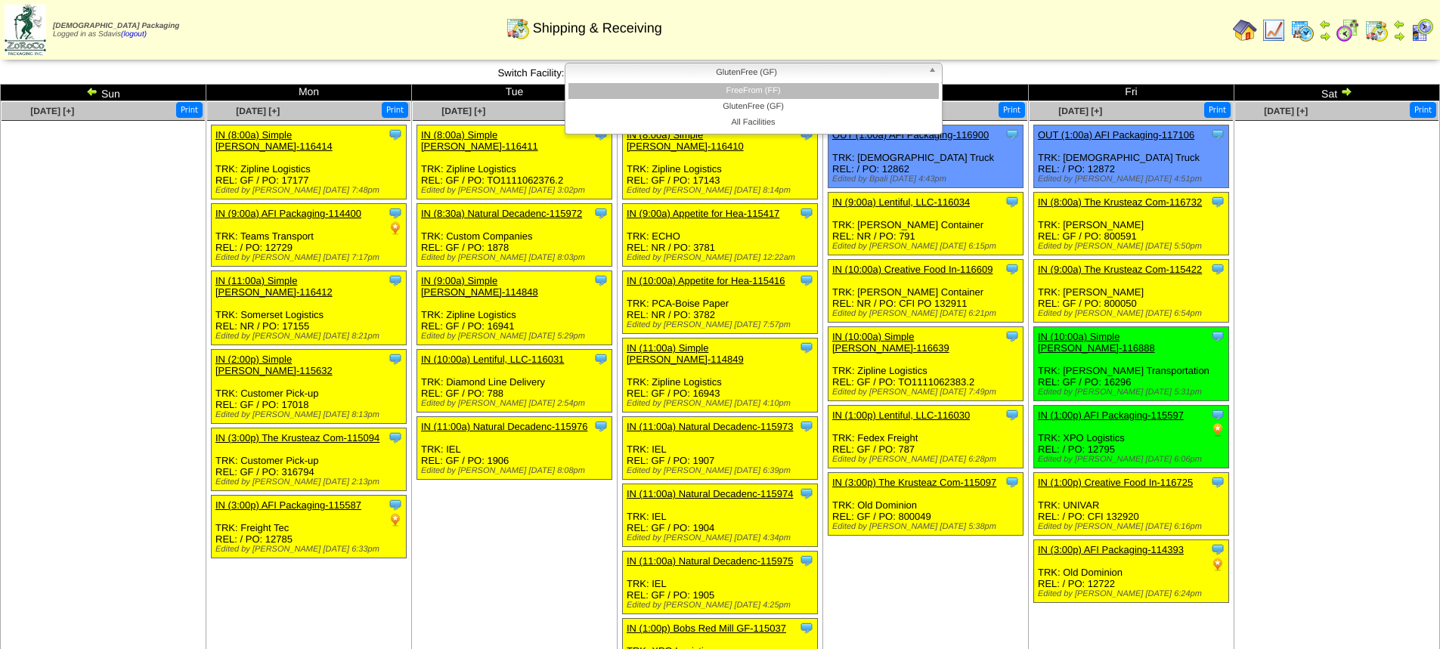
click at [674, 94] on li "FreeFrom (FF)" at bounding box center [753, 91] width 370 height 16
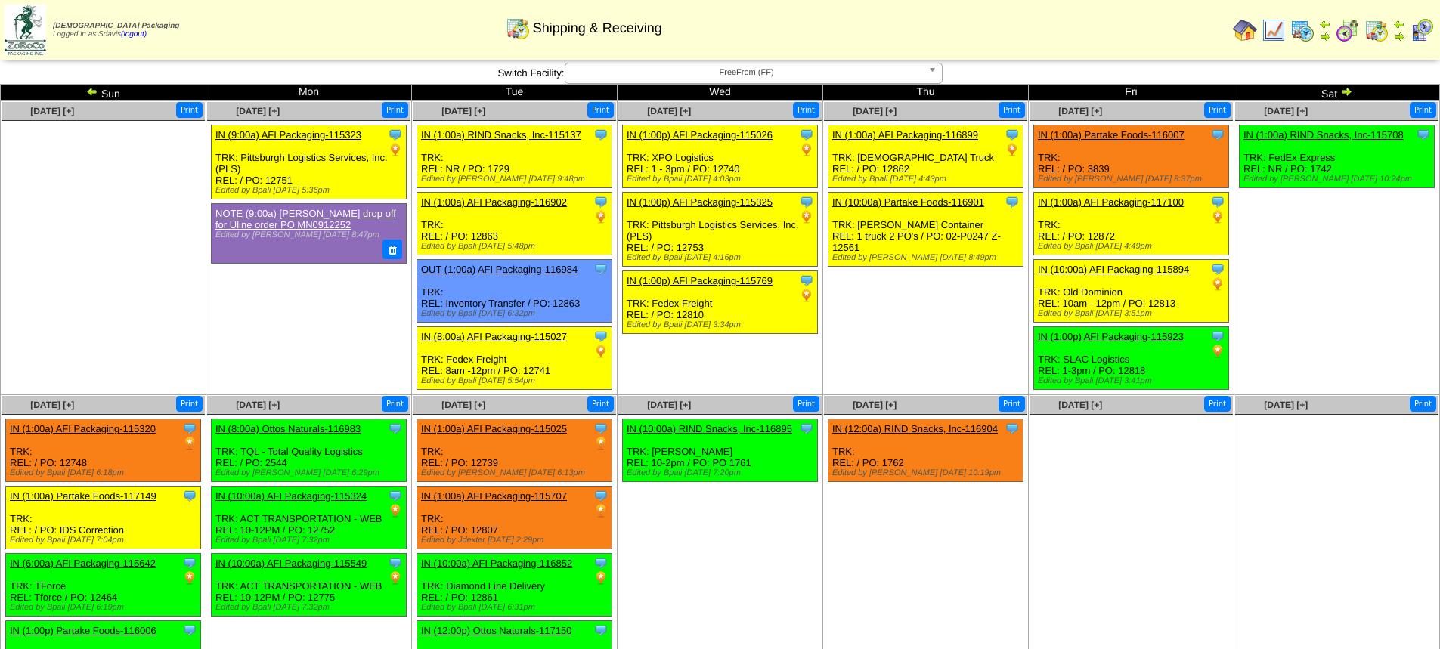
scroll to position [61, 0]
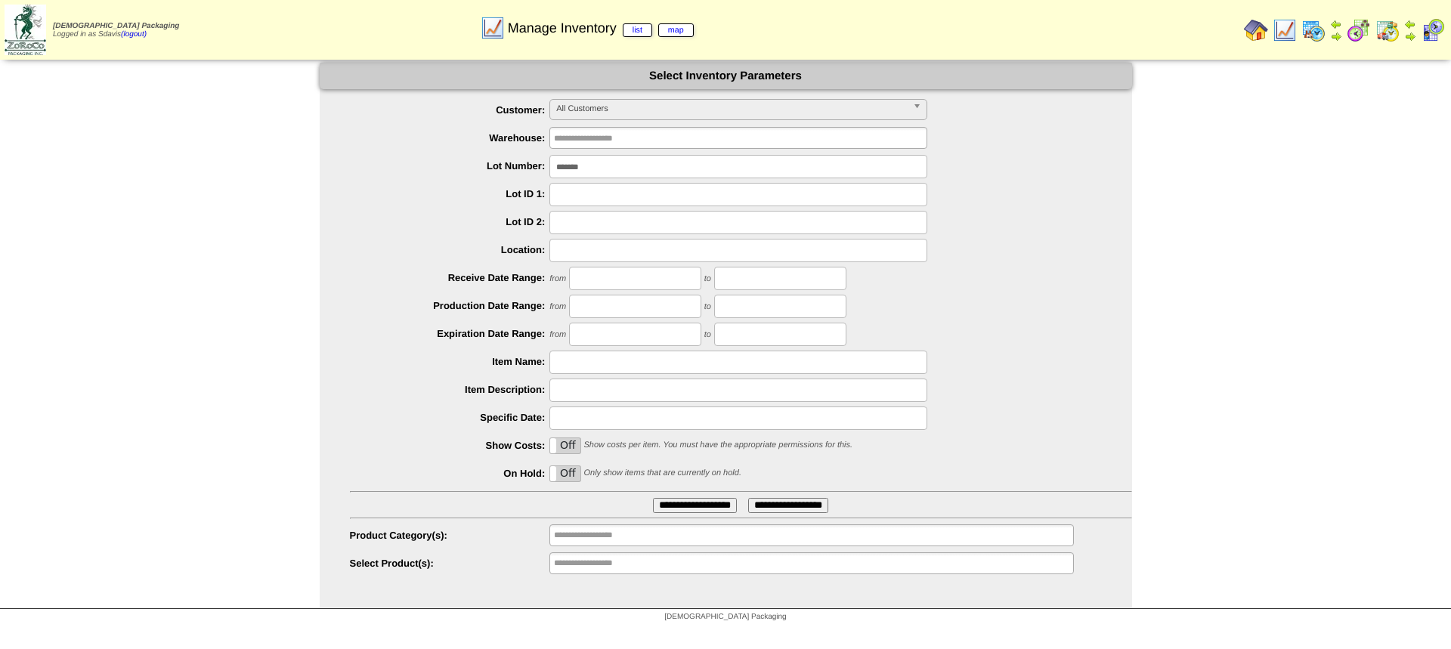
drag, startPoint x: 637, startPoint y: 169, endPoint x: 252, endPoint y: 171, distance: 384.8
click at [259, 169] on div "**********" at bounding box center [725, 336] width 1451 height 547
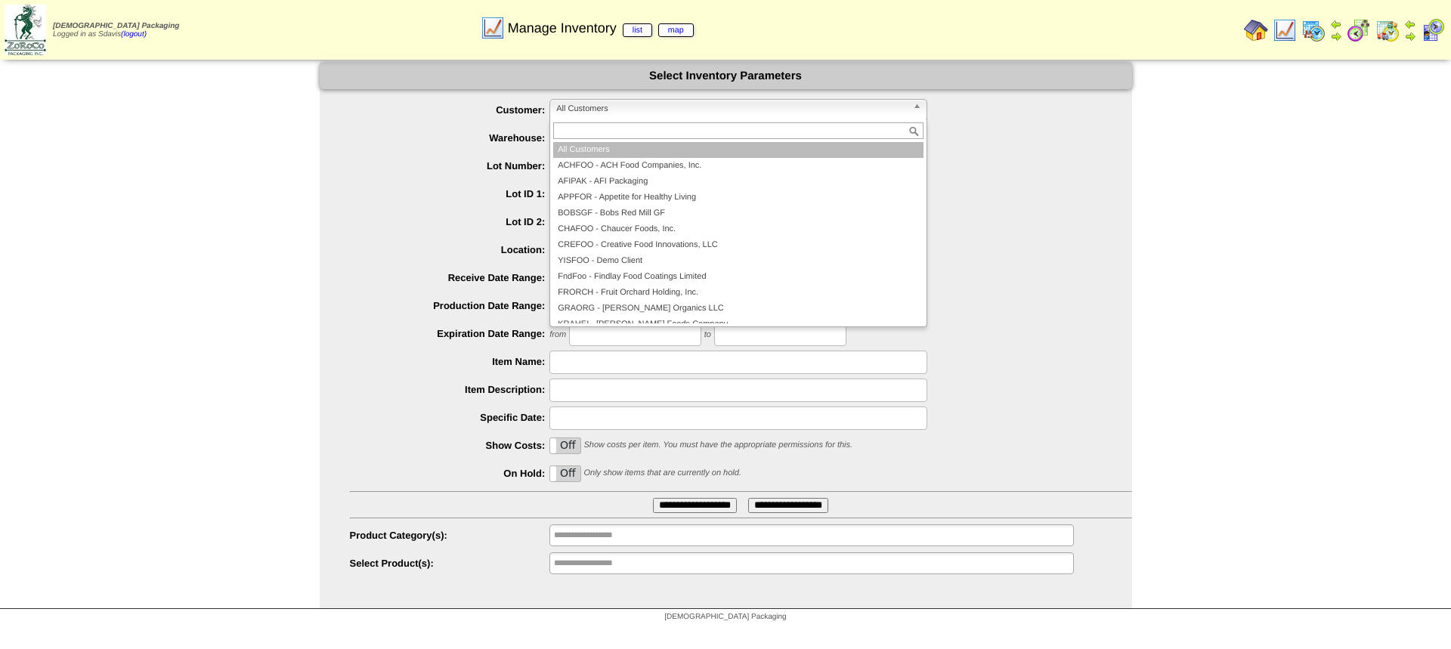
click at [688, 110] on span "All Customers" at bounding box center [731, 109] width 351 height 18
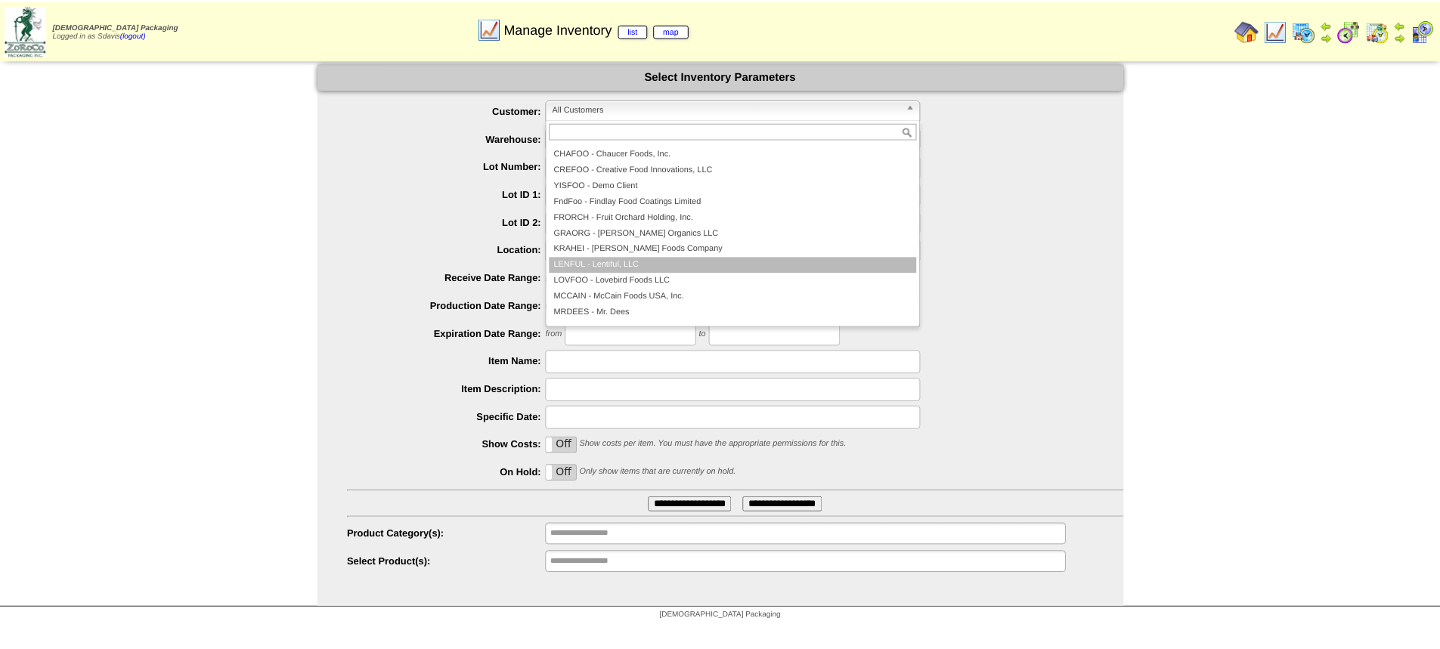
scroll to position [151, 0]
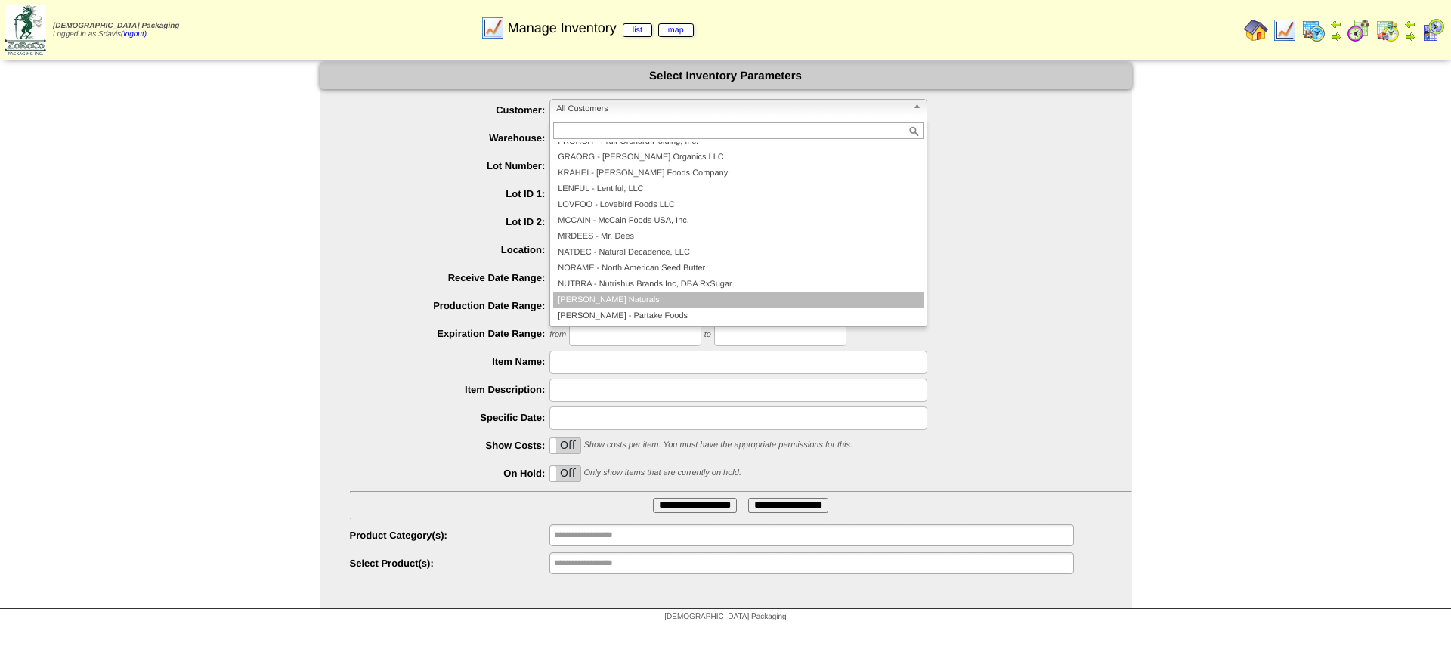
click at [637, 300] on li "OTTONA - Ottos Naturals" at bounding box center [738, 301] width 370 height 16
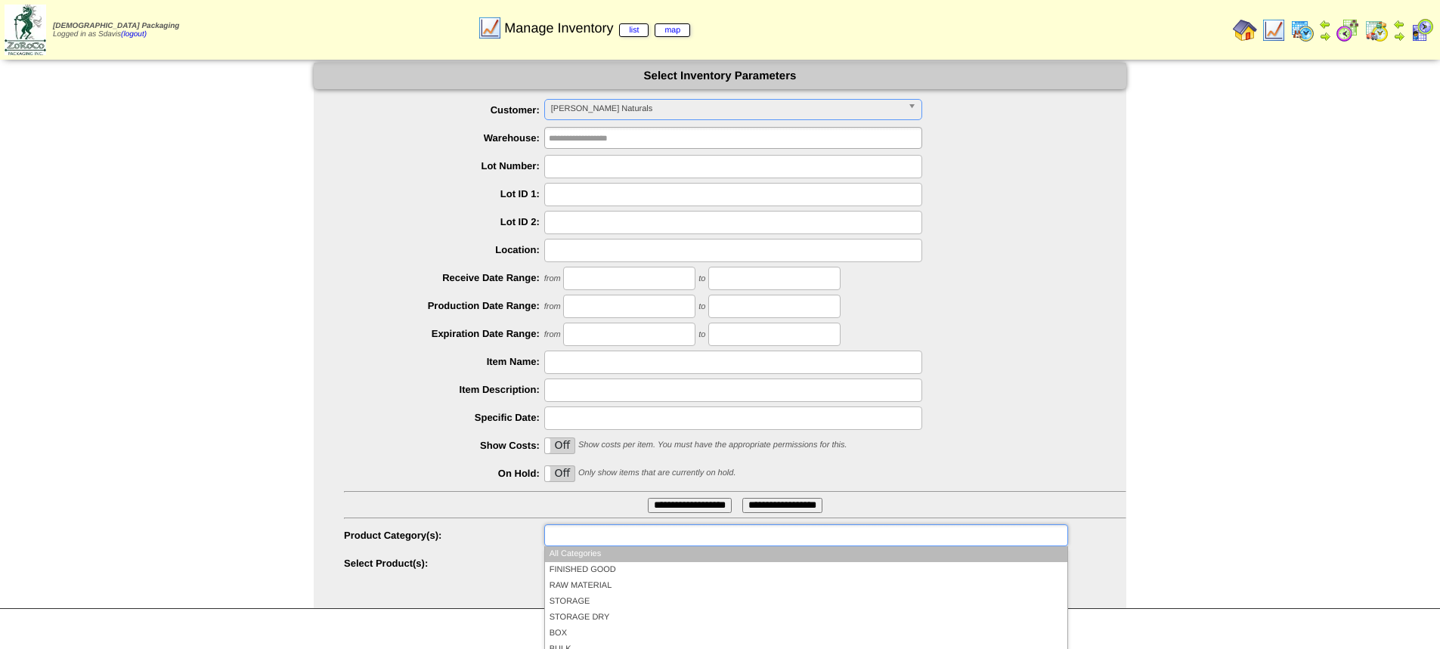
click at [623, 542] on input "text" at bounding box center [597, 535] width 97 height 19
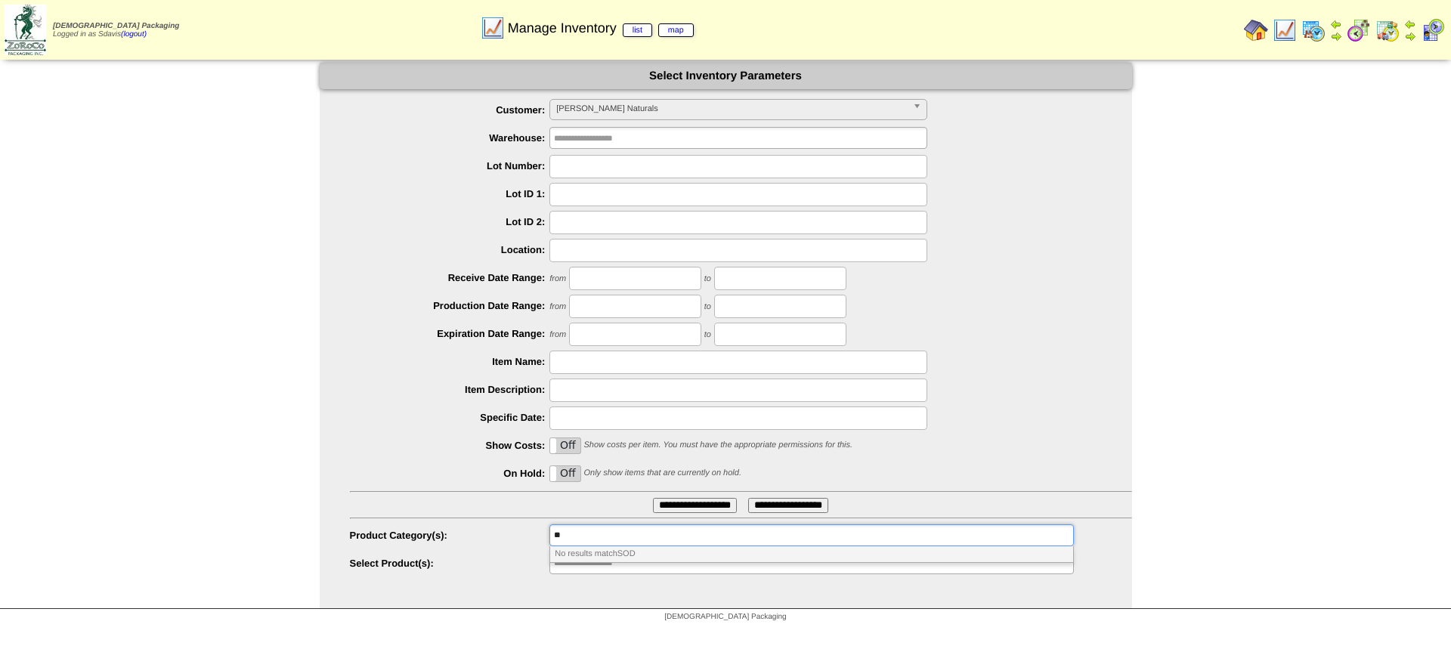
type input "*"
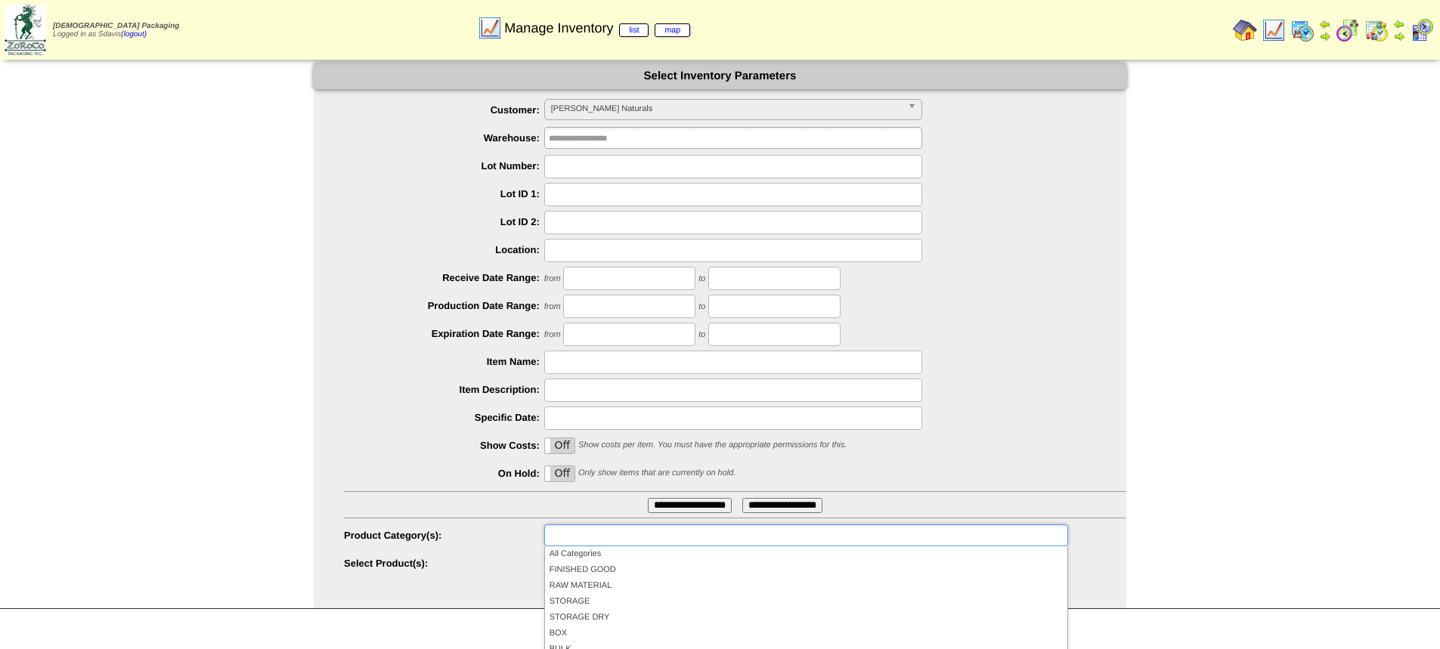
type input "**********"
click at [504, 556] on div "**********" at bounding box center [735, 564] width 782 height 23
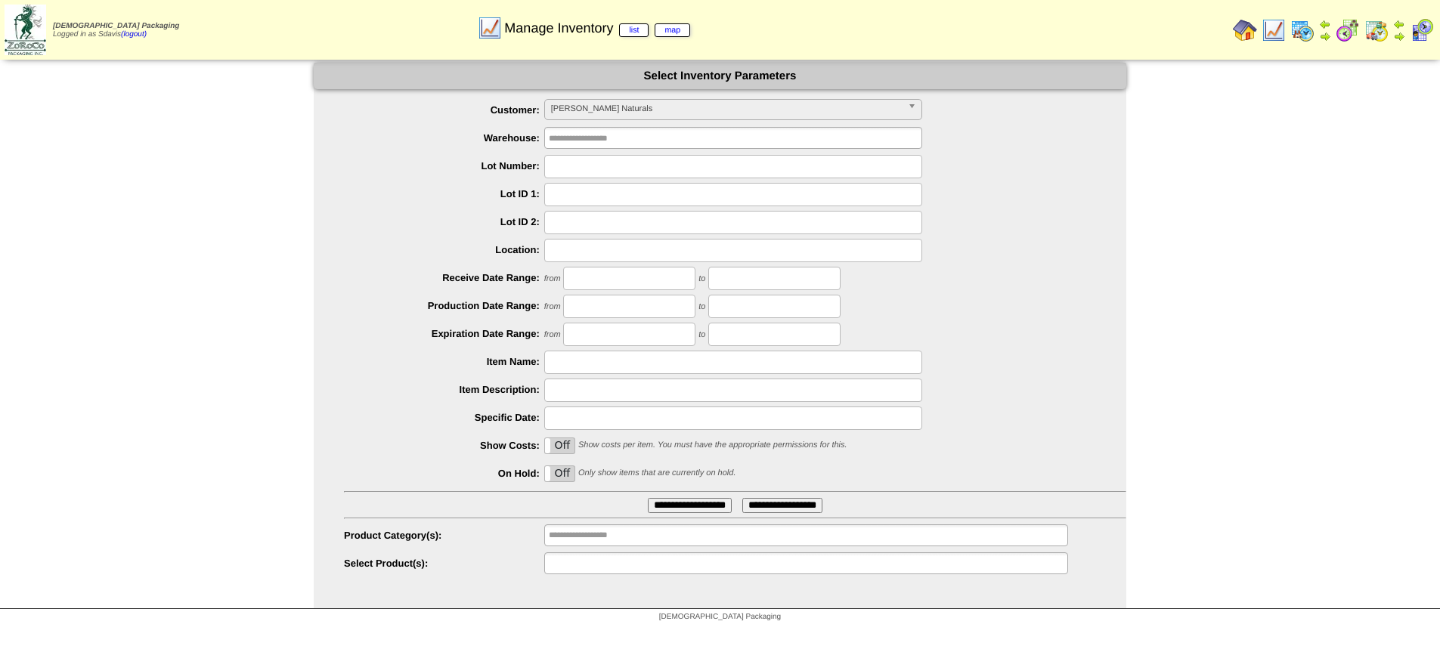
click at [571, 562] on input "text" at bounding box center [597, 563] width 97 height 19
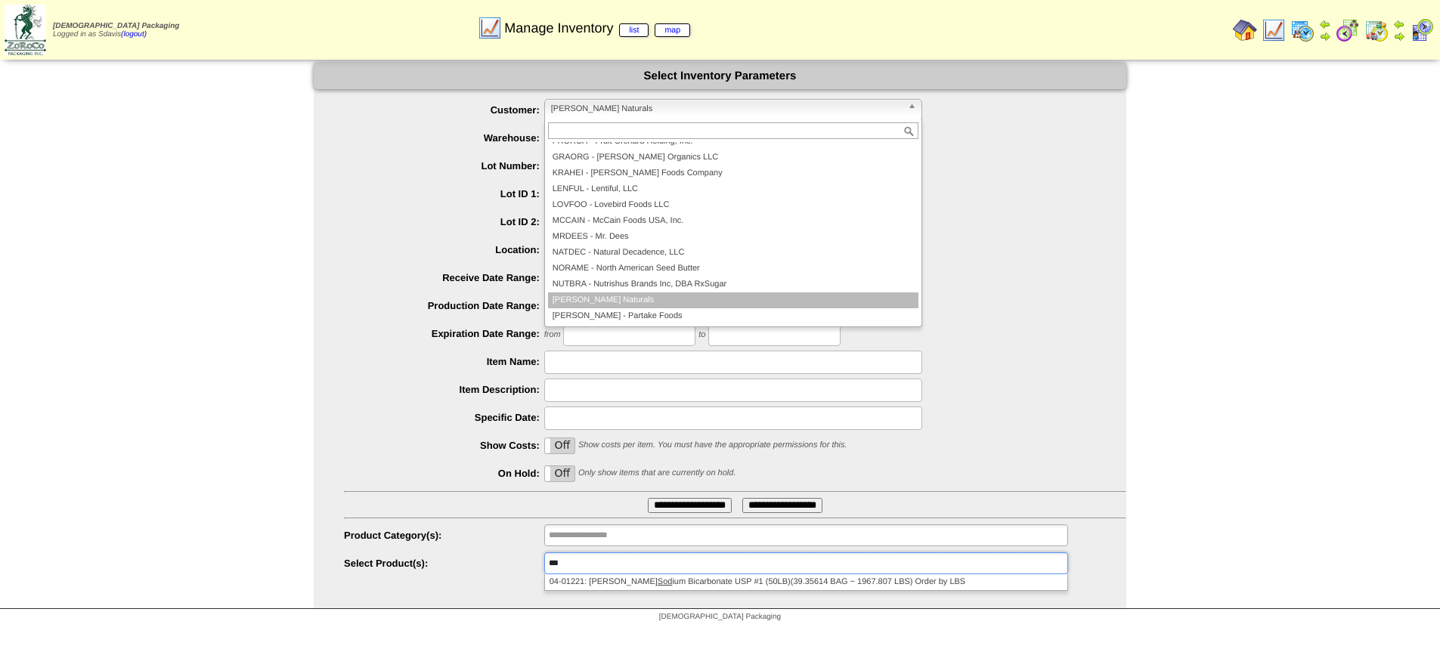
click at [765, 114] on span "OTTONA - Ottos Naturals" at bounding box center [726, 109] width 351 height 18
type input "**********"
click at [646, 105] on span "OTTONA - Ottos Naturals" at bounding box center [726, 109] width 351 height 18
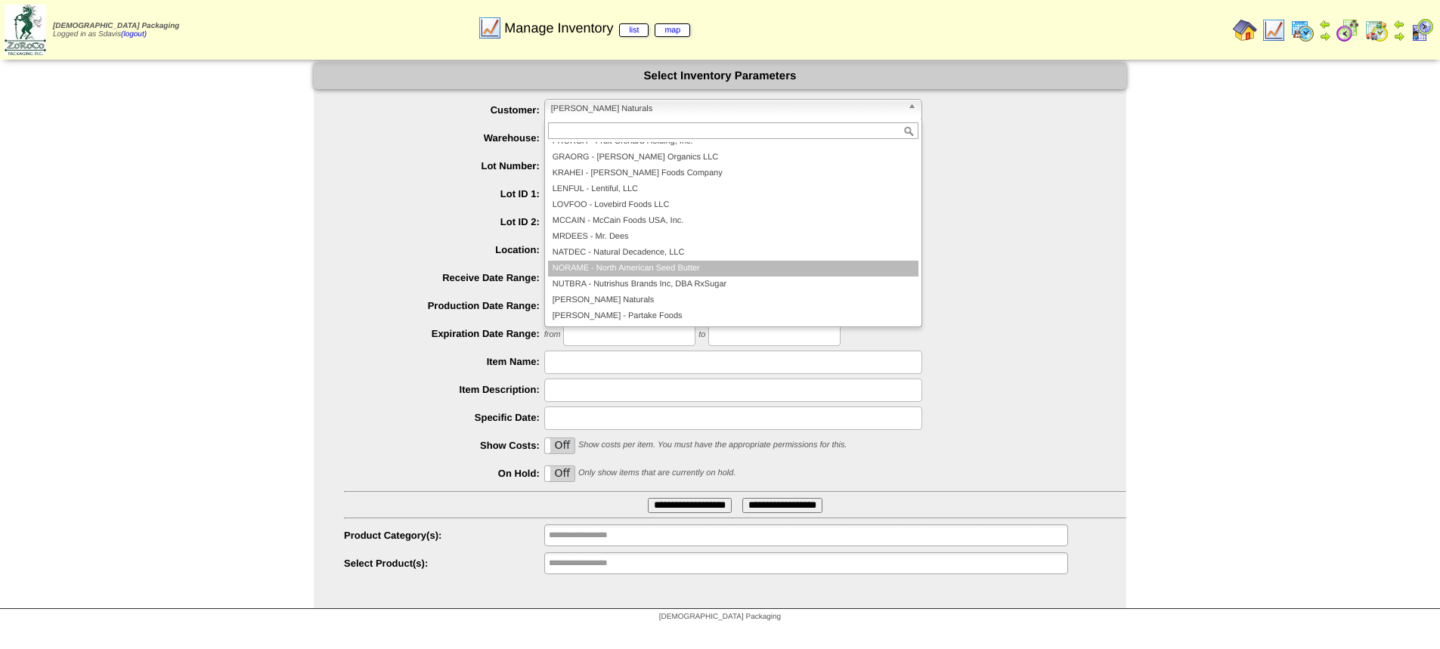
scroll to position [0, 0]
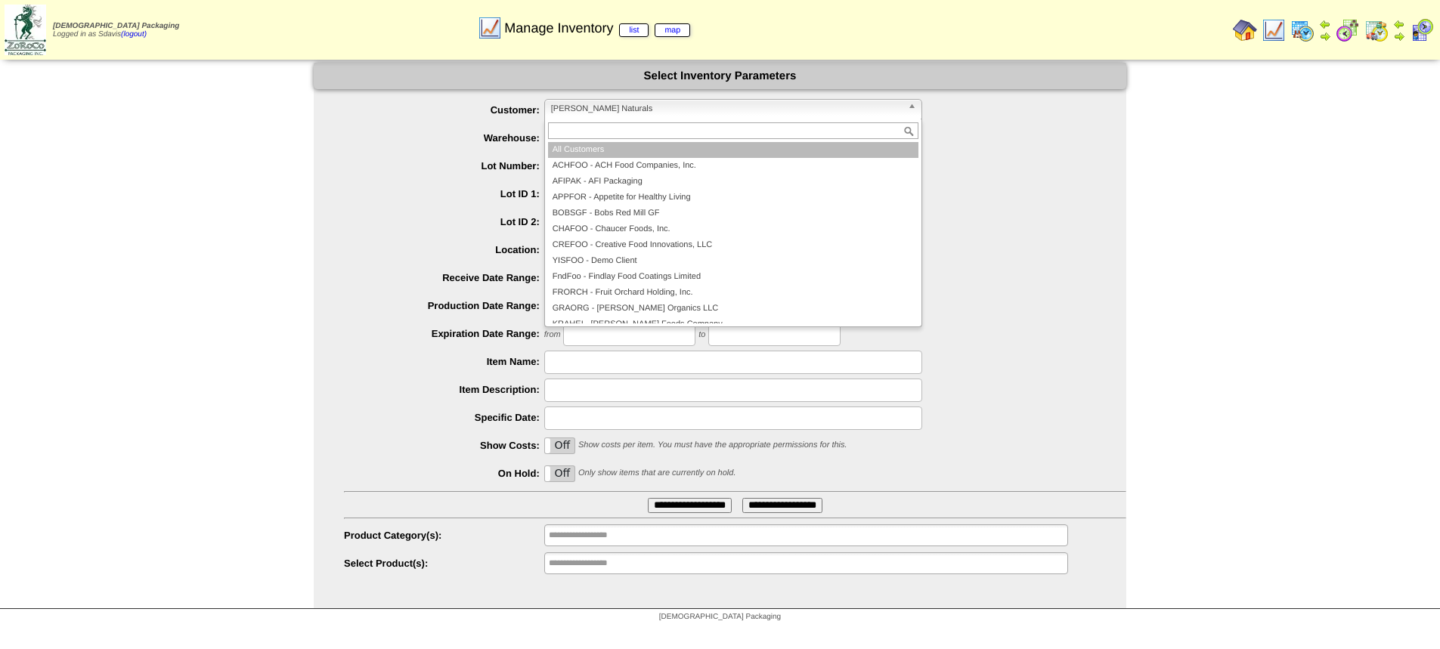
click at [578, 151] on li "All Customers" at bounding box center [733, 150] width 370 height 16
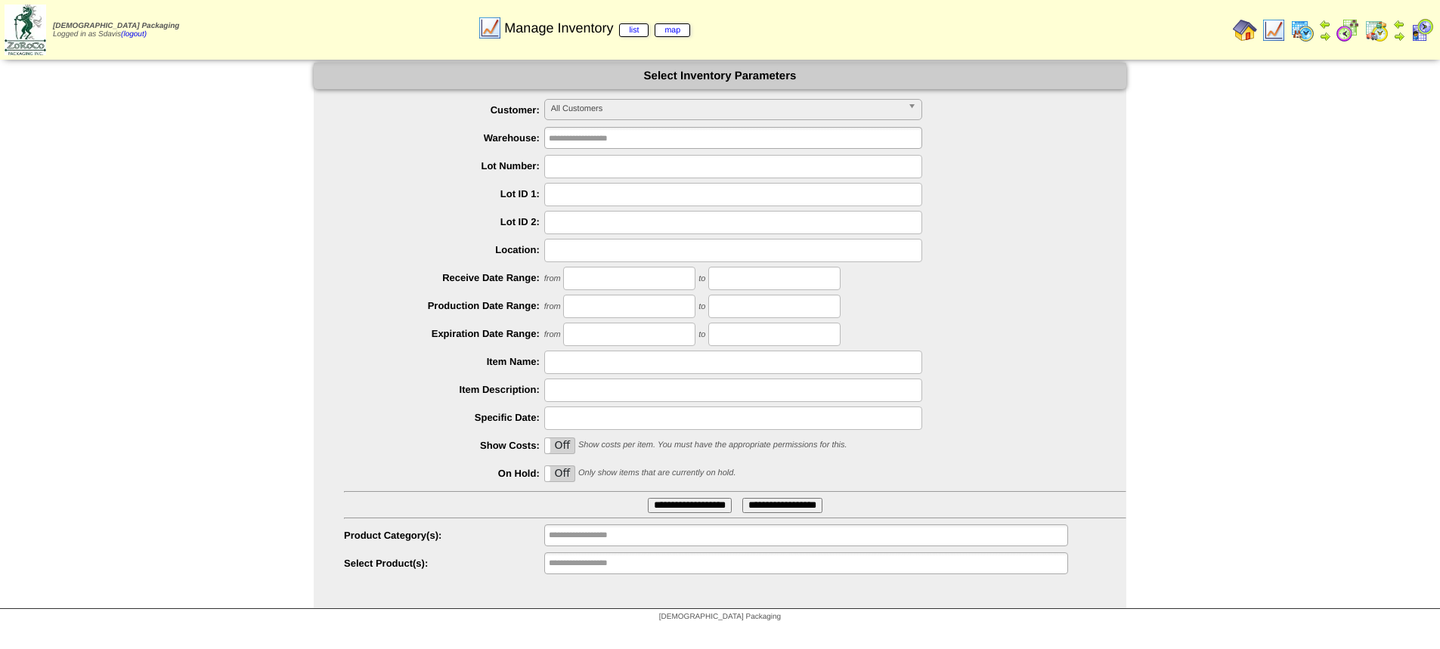
click at [605, 355] on input "text" at bounding box center [733, 362] width 378 height 23
type input "********"
click at [648, 498] on input "**********" at bounding box center [690, 505] width 84 height 15
